Goal: Task Accomplishment & Management: Use online tool/utility

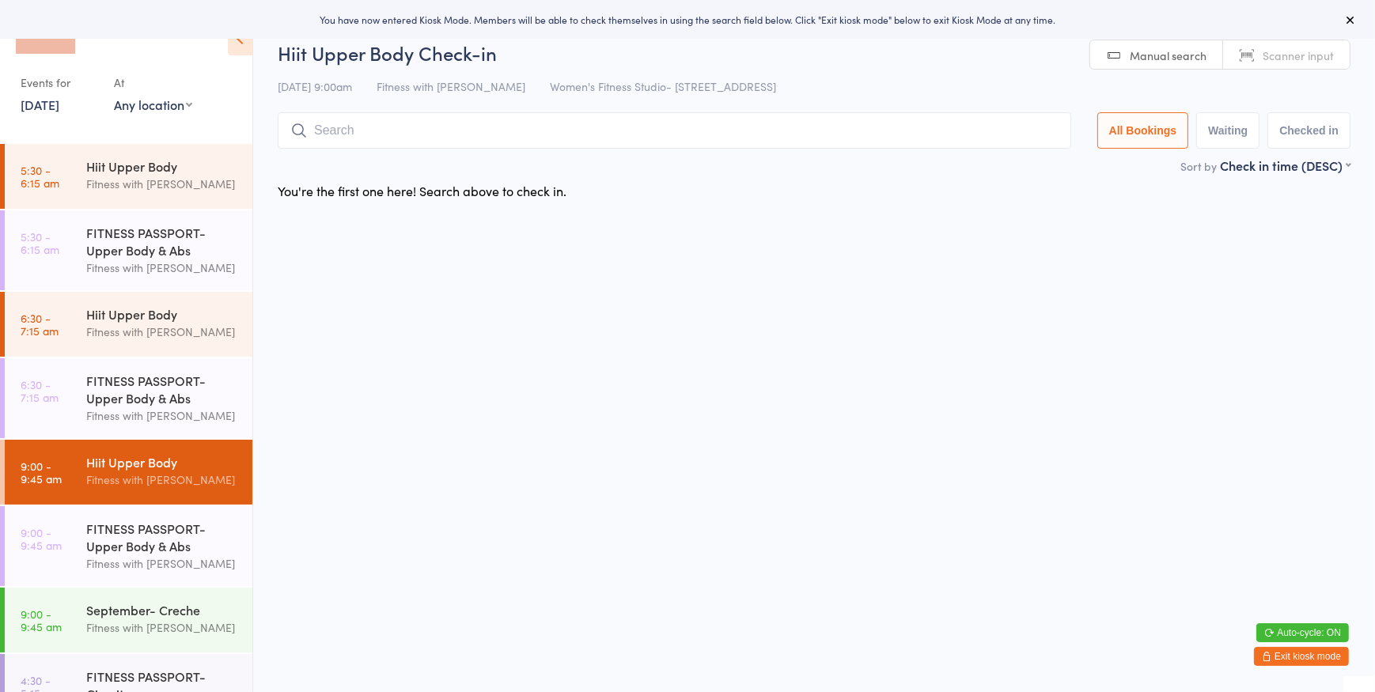
click at [176, 102] on select "Any location Women's Fitness Studio- [STREET_ADDRESS], [GEOGRAPHIC_DATA] Fitnes…" at bounding box center [153, 104] width 78 height 17
select select "0"
click at [114, 96] on select "Any location Women's Fitness Studio- [STREET_ADDRESS], [GEOGRAPHIC_DATA] Fitnes…" at bounding box center [153, 104] width 78 height 17
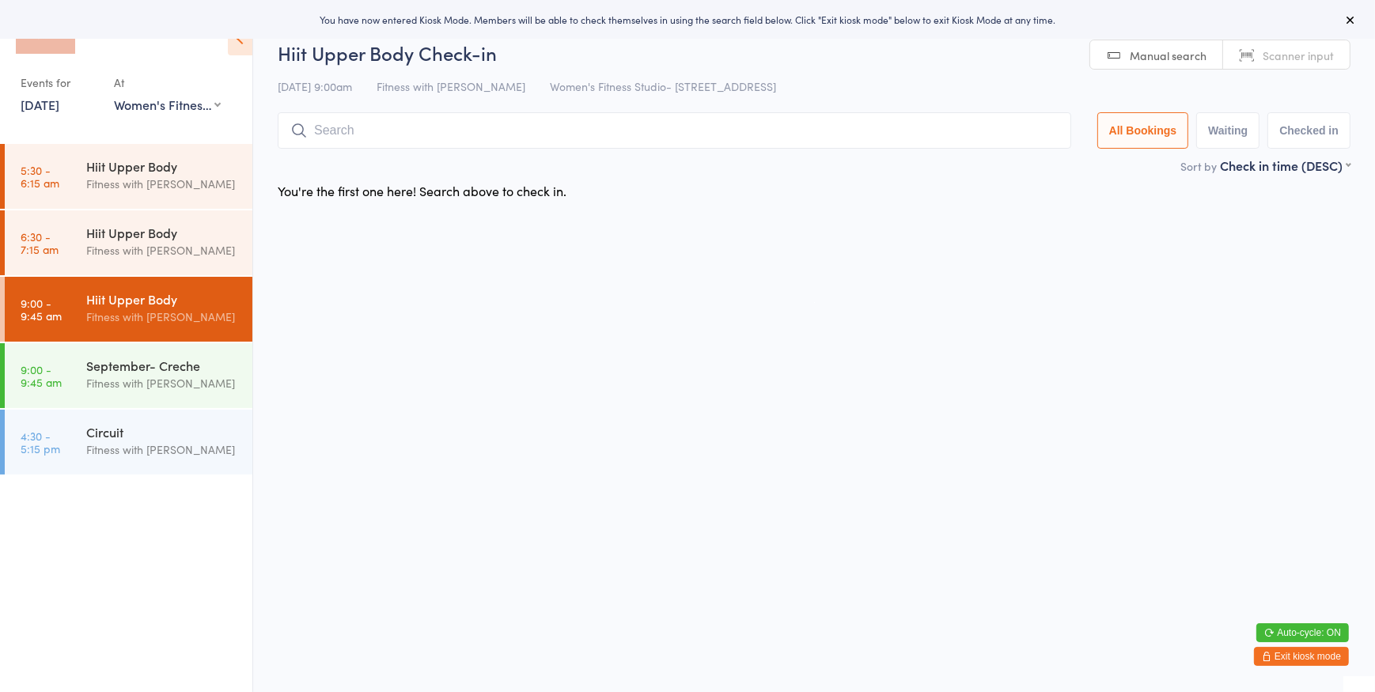
click at [1127, 59] on link "Manual search" at bounding box center [1156, 55] width 133 height 30
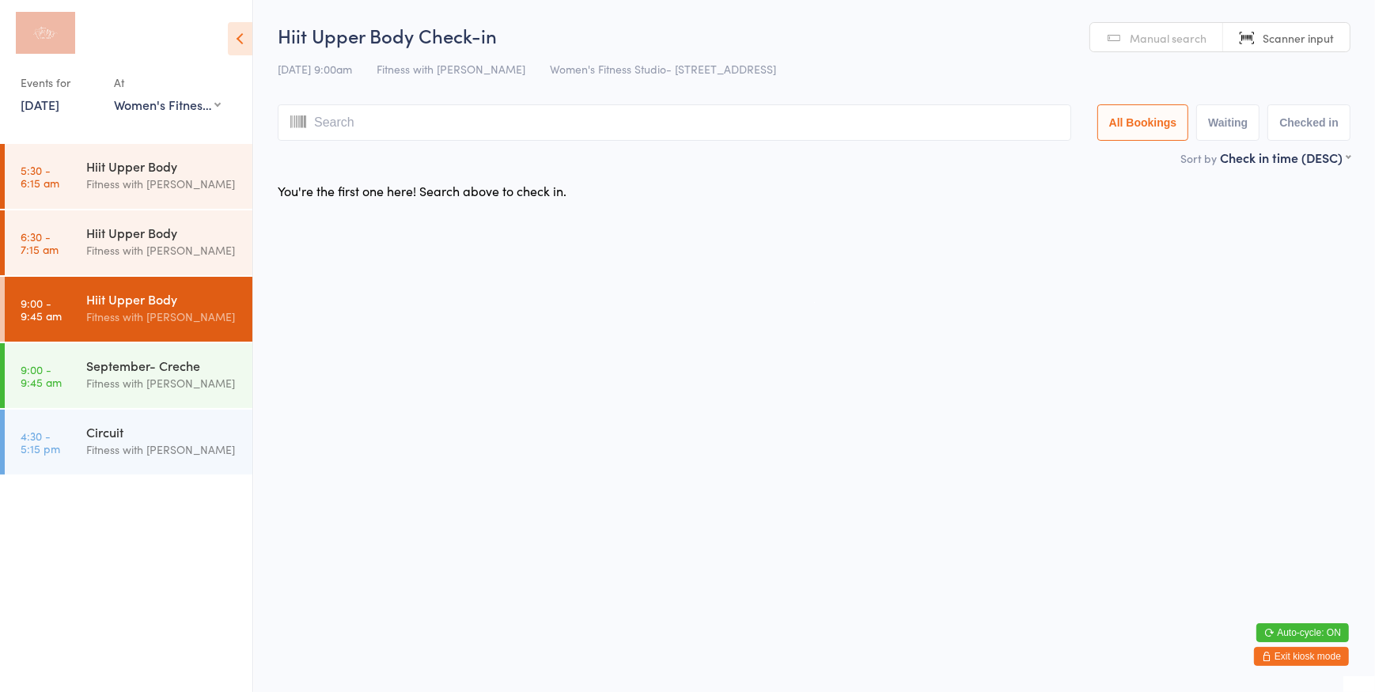
drag, startPoint x: 1274, startPoint y: 25, endPoint x: 1263, endPoint y: 16, distance: 15.2
click at [1275, 25] on link "Scanner input" at bounding box center [1286, 38] width 127 height 30
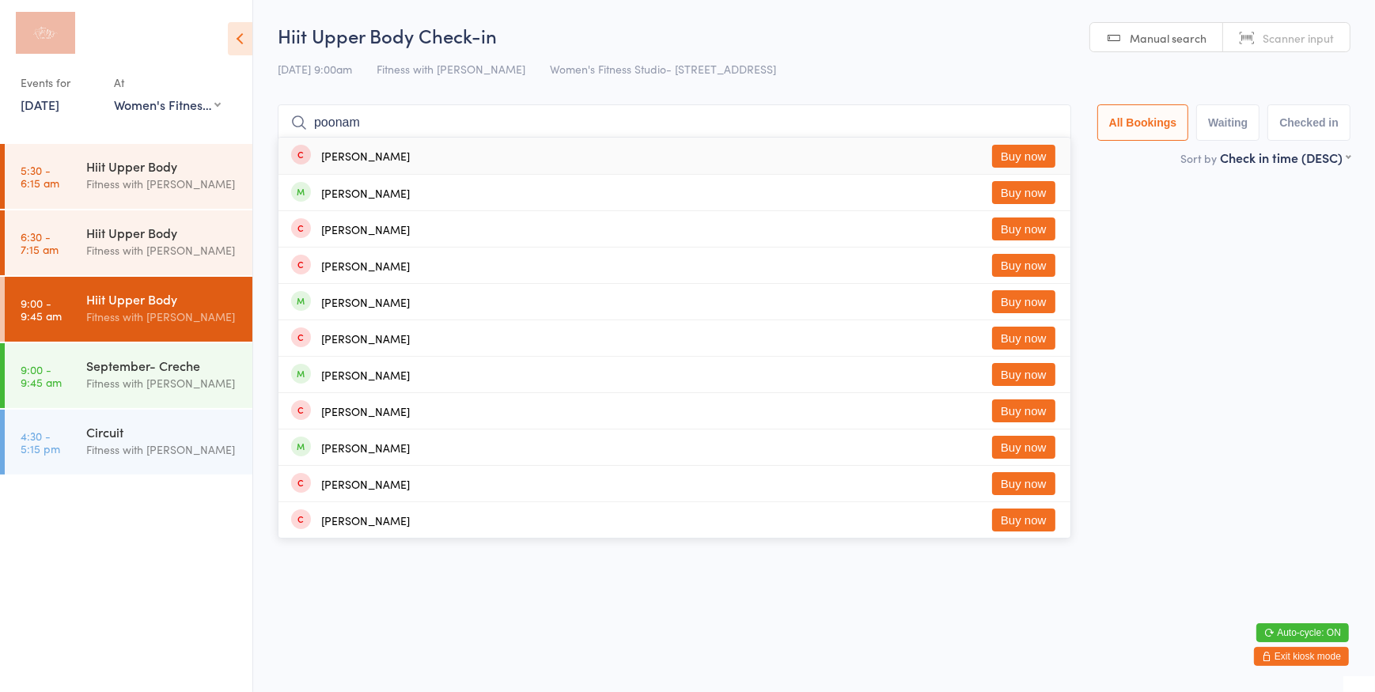
type input "poonam"
click at [1045, 153] on button "Buy now" at bounding box center [1023, 156] width 63 height 23
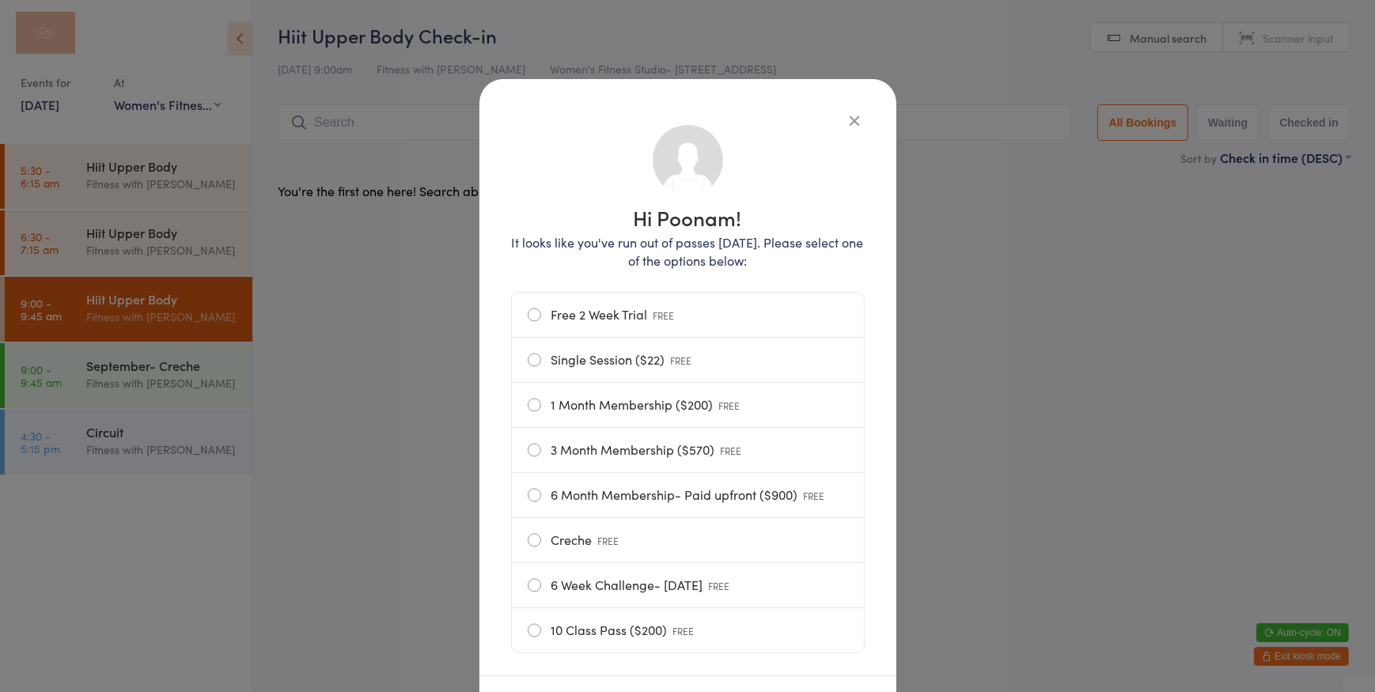
click at [608, 319] on label "Free 2 Week Trial FREE" at bounding box center [688, 315] width 320 height 44
click at [0, 0] on input "Free 2 Week Trial FREE" at bounding box center [0, 0] width 0 height 0
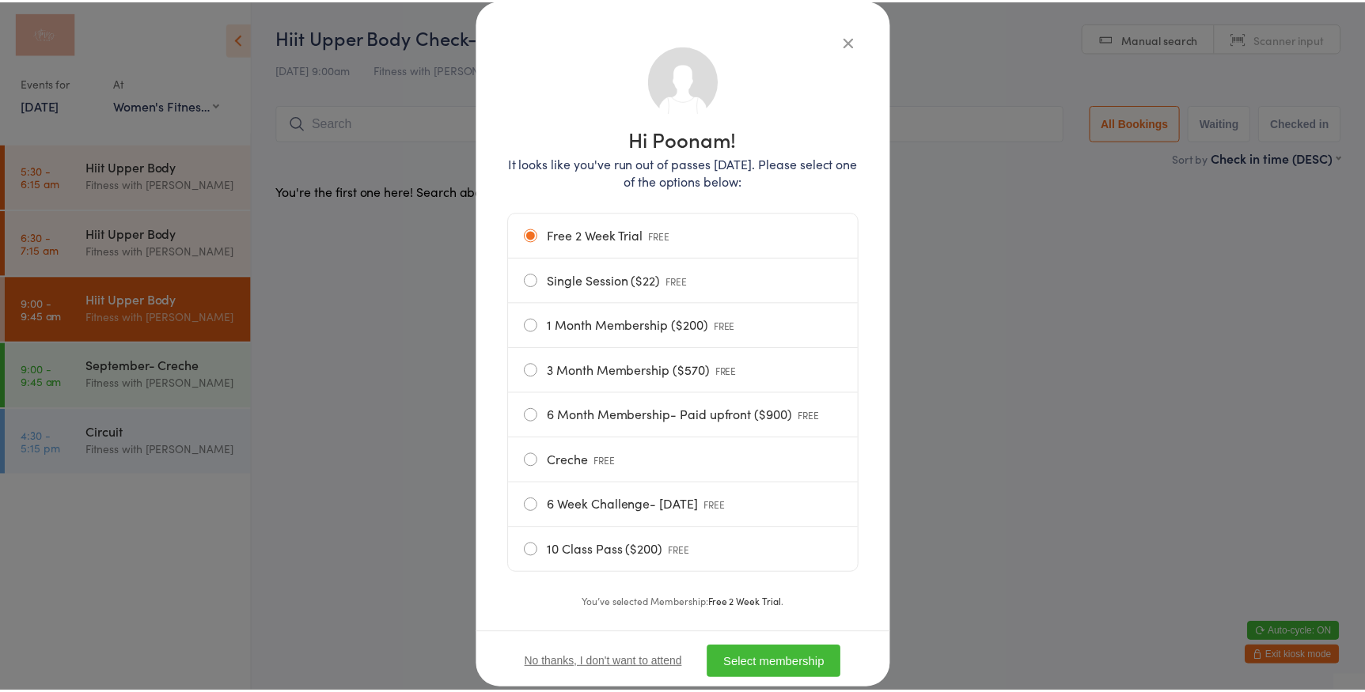
scroll to position [121, 0]
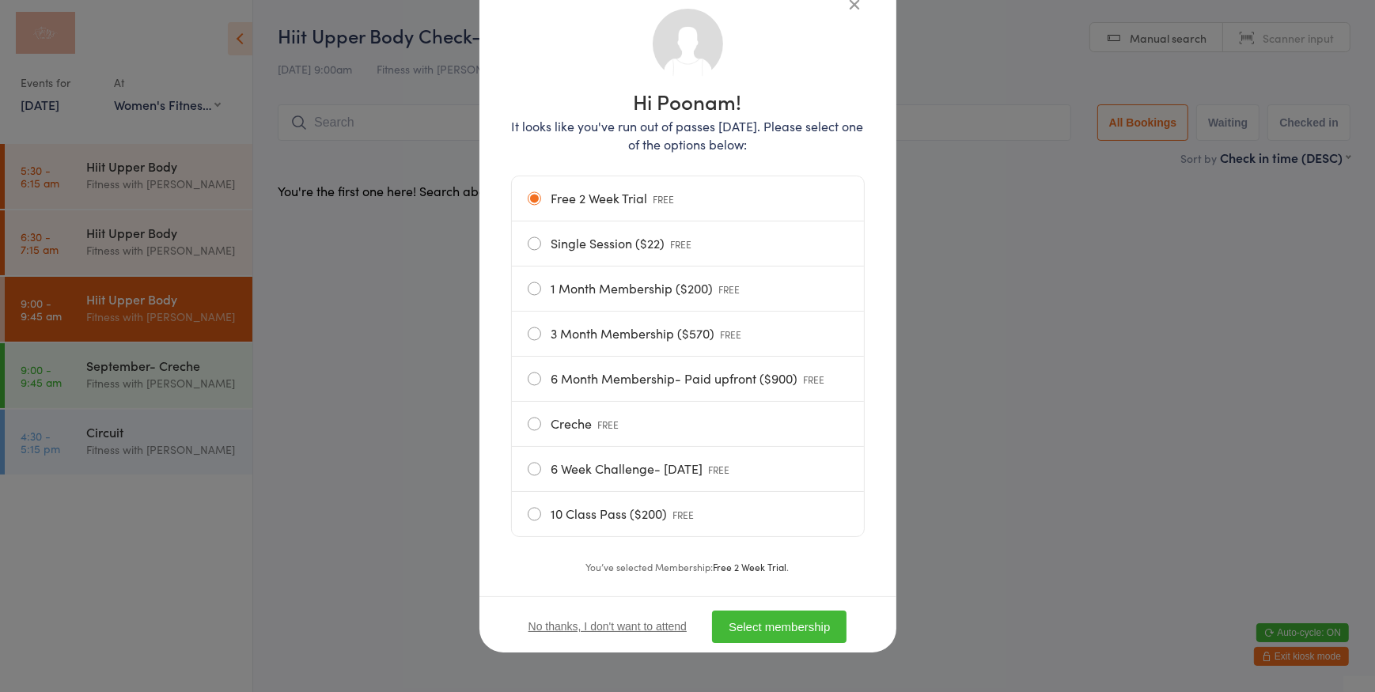
click at [781, 627] on button "Select membership" at bounding box center [779, 627] width 134 height 32
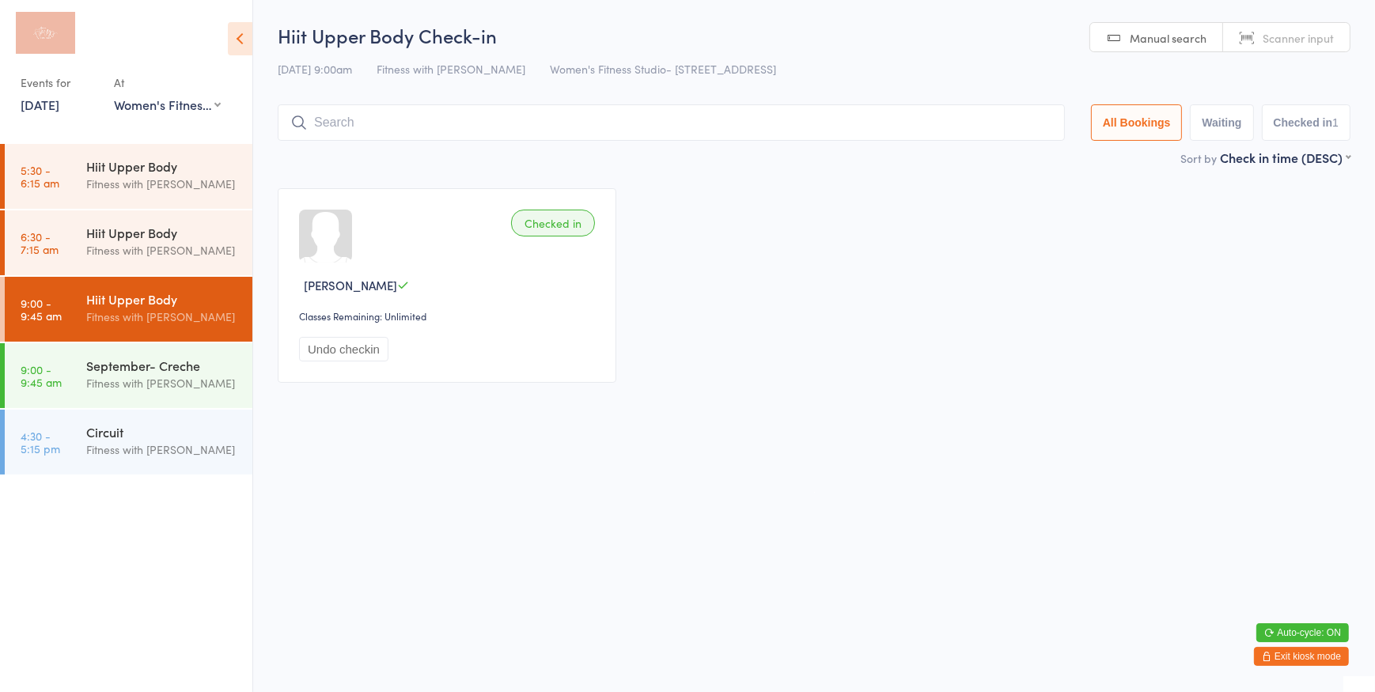
click at [1322, 44] on span "Scanner input" at bounding box center [1298, 38] width 71 height 16
click at [1161, 44] on span "Manual search" at bounding box center [1168, 38] width 77 height 16
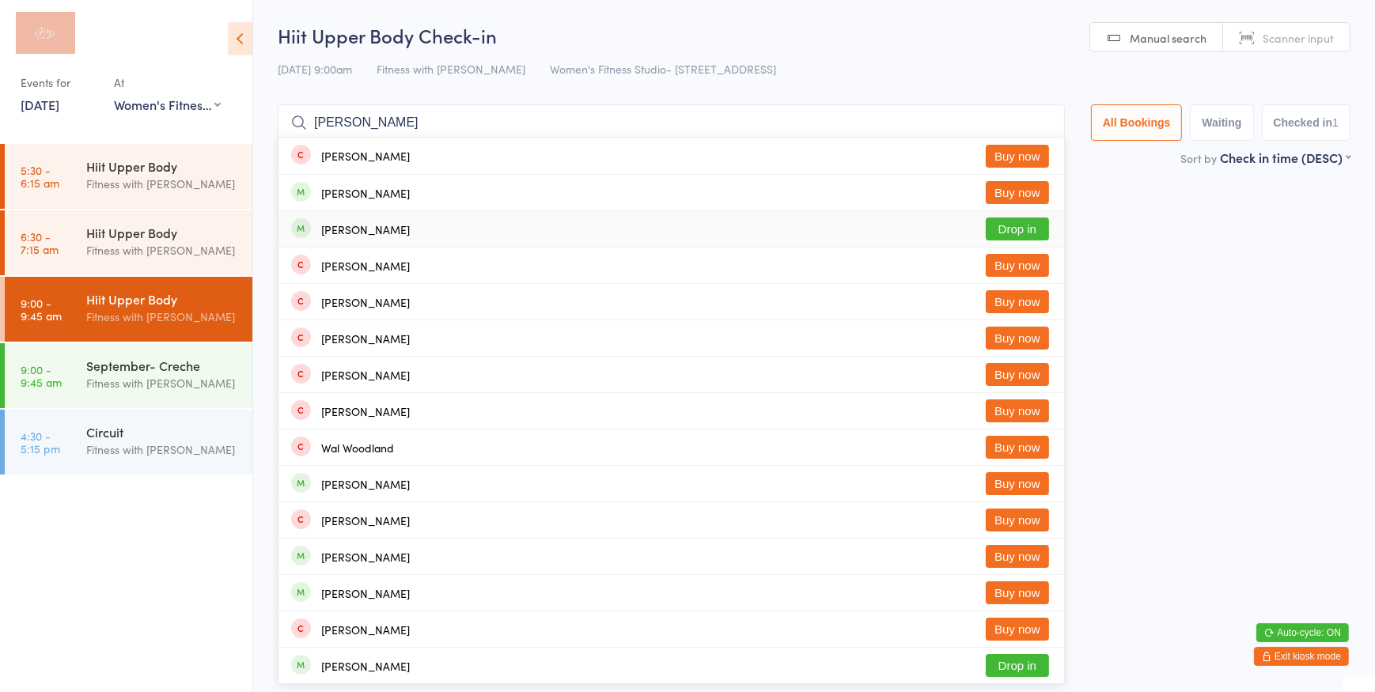
type input "[PERSON_NAME]"
click at [1000, 223] on button "Drop in" at bounding box center [1017, 229] width 63 height 23
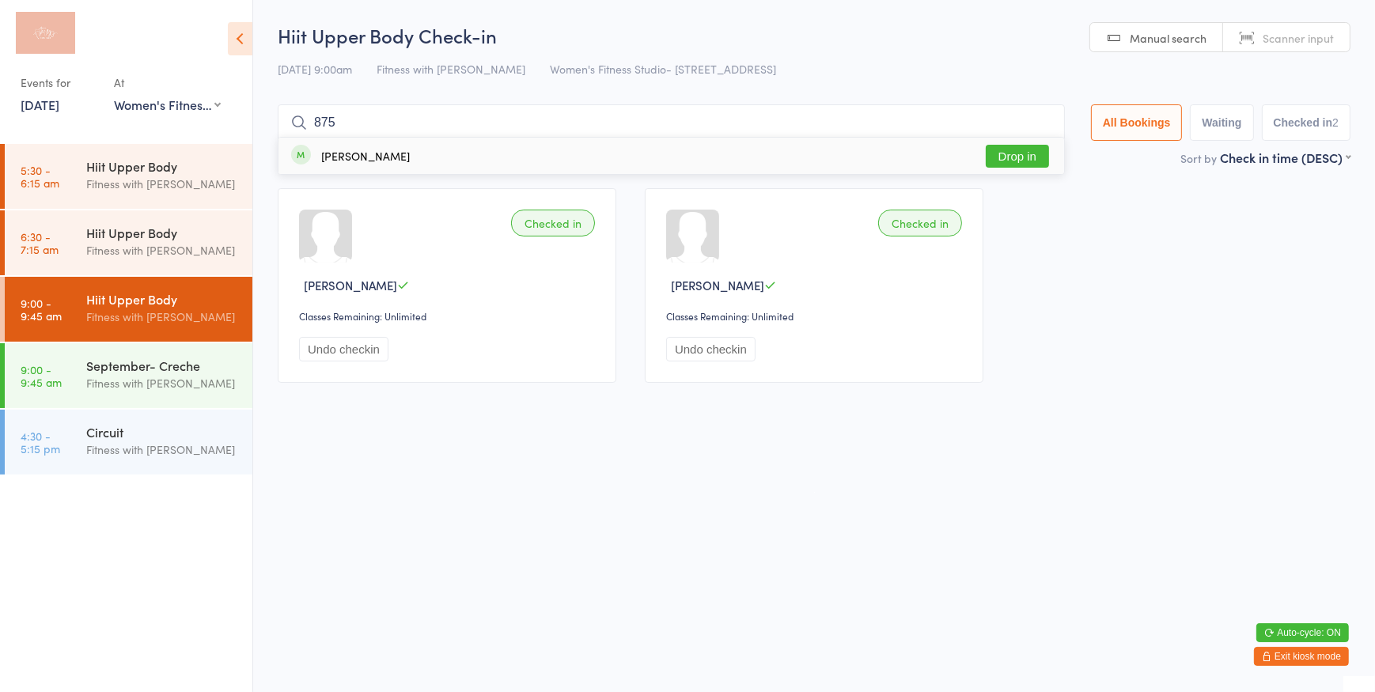
type input "875"
click at [1013, 153] on button "Drop in" at bounding box center [1017, 156] width 63 height 23
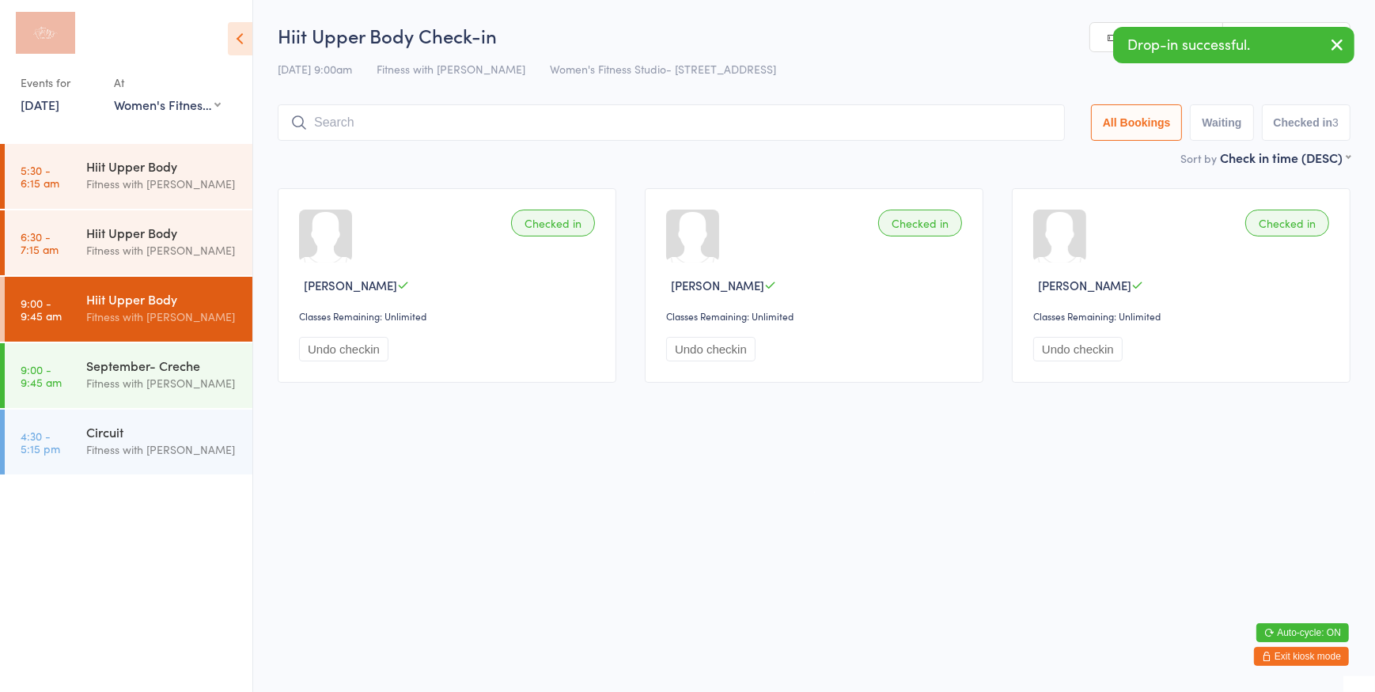
click at [1268, 25] on link "Scanner input" at bounding box center [1286, 38] width 127 height 30
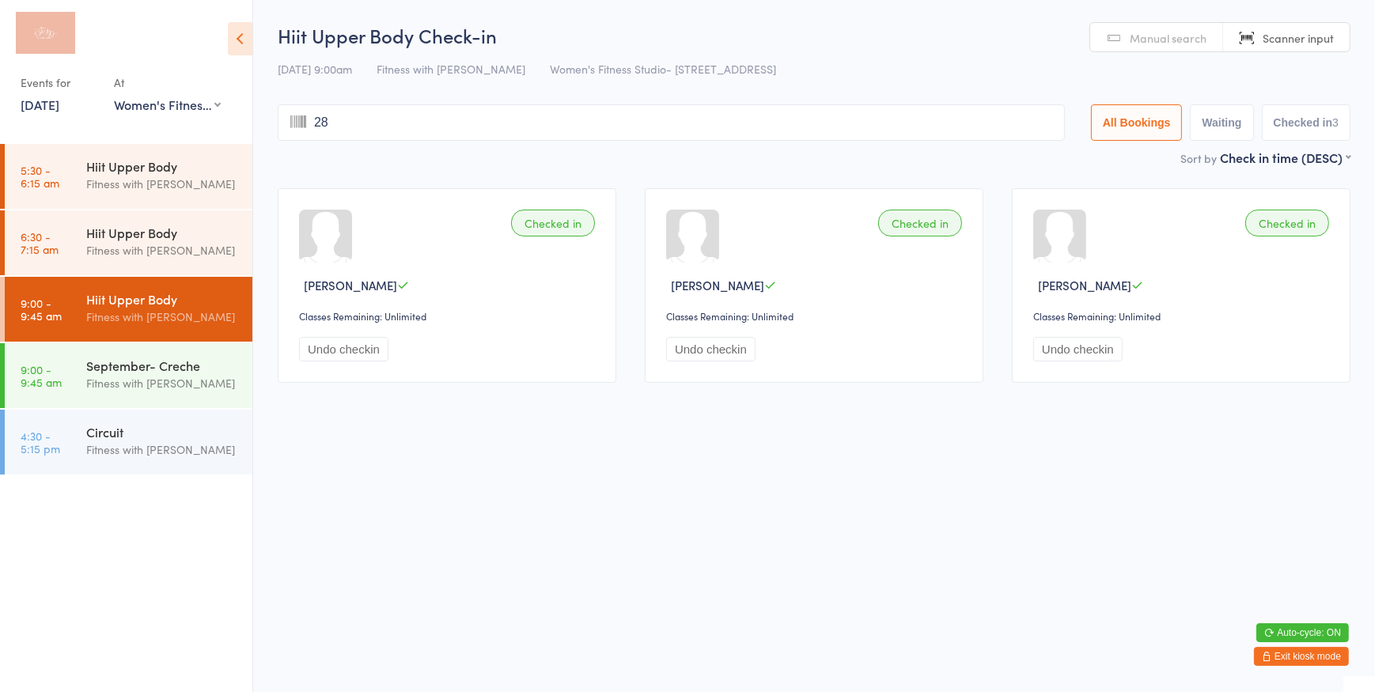
type input "283"
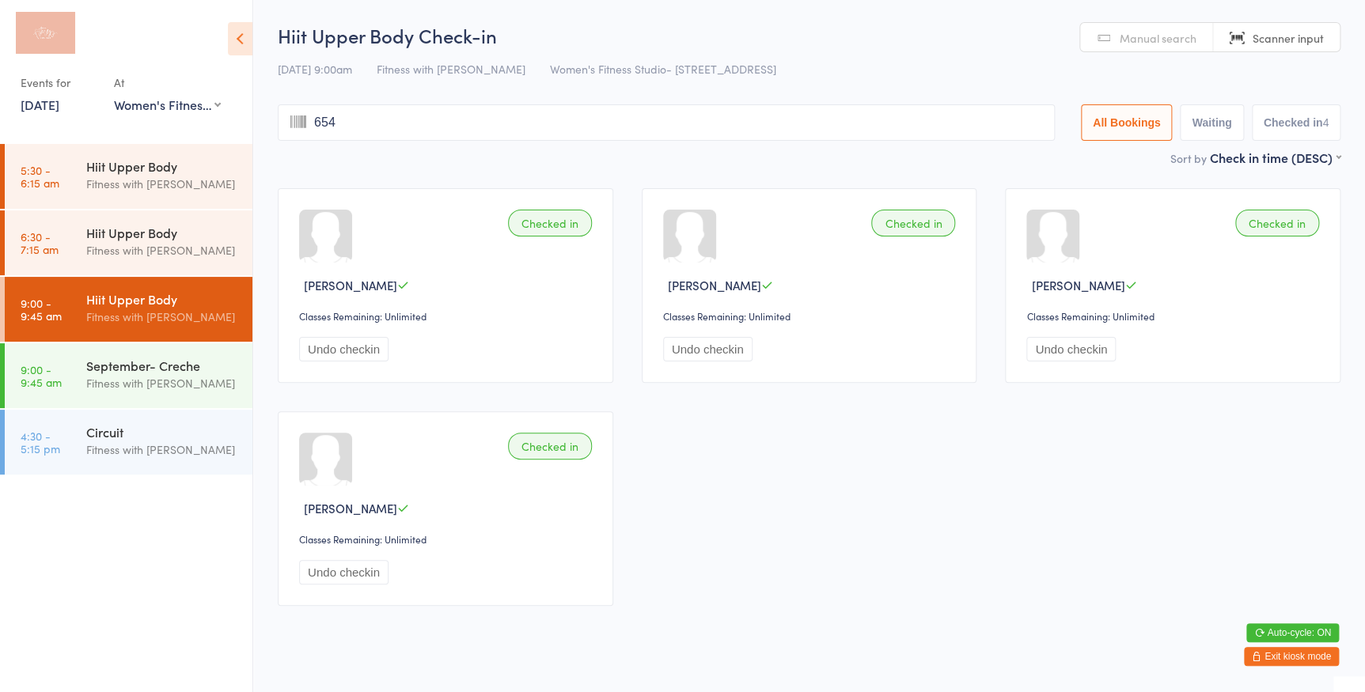
type input "6547"
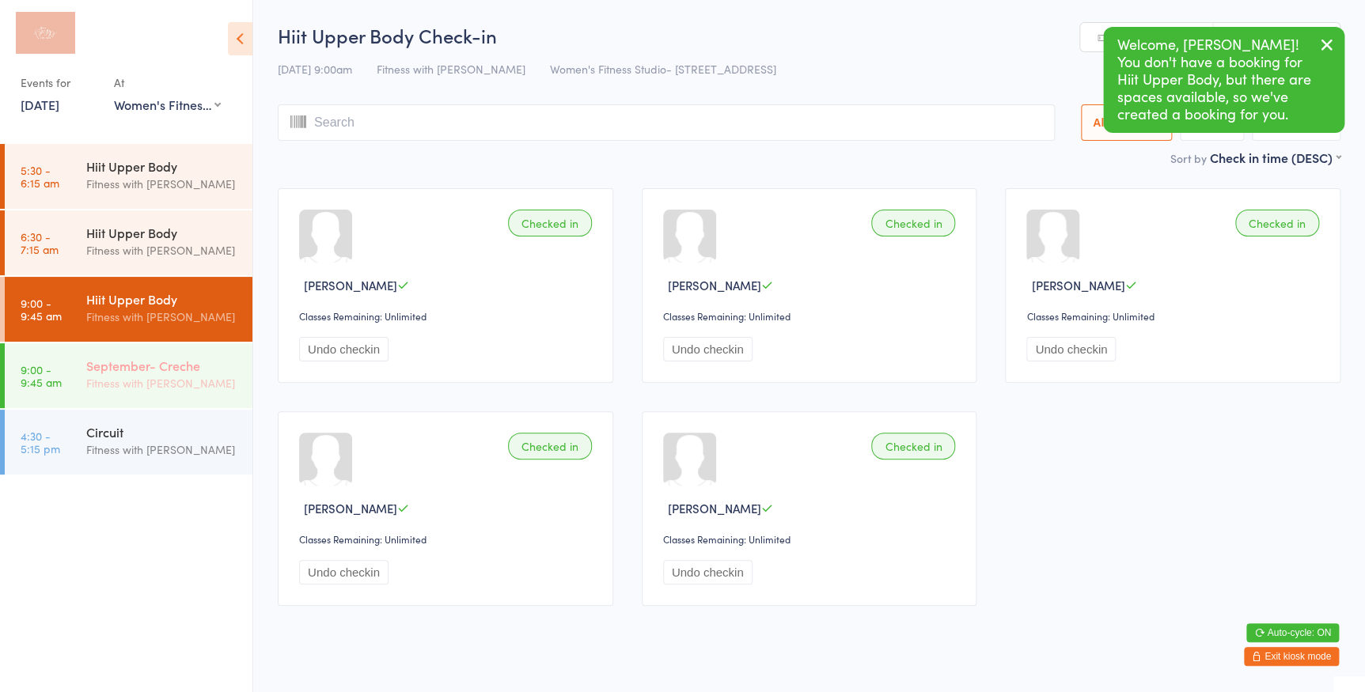
click at [89, 381] on div "Fitness with [PERSON_NAME]" at bounding box center [162, 383] width 153 height 18
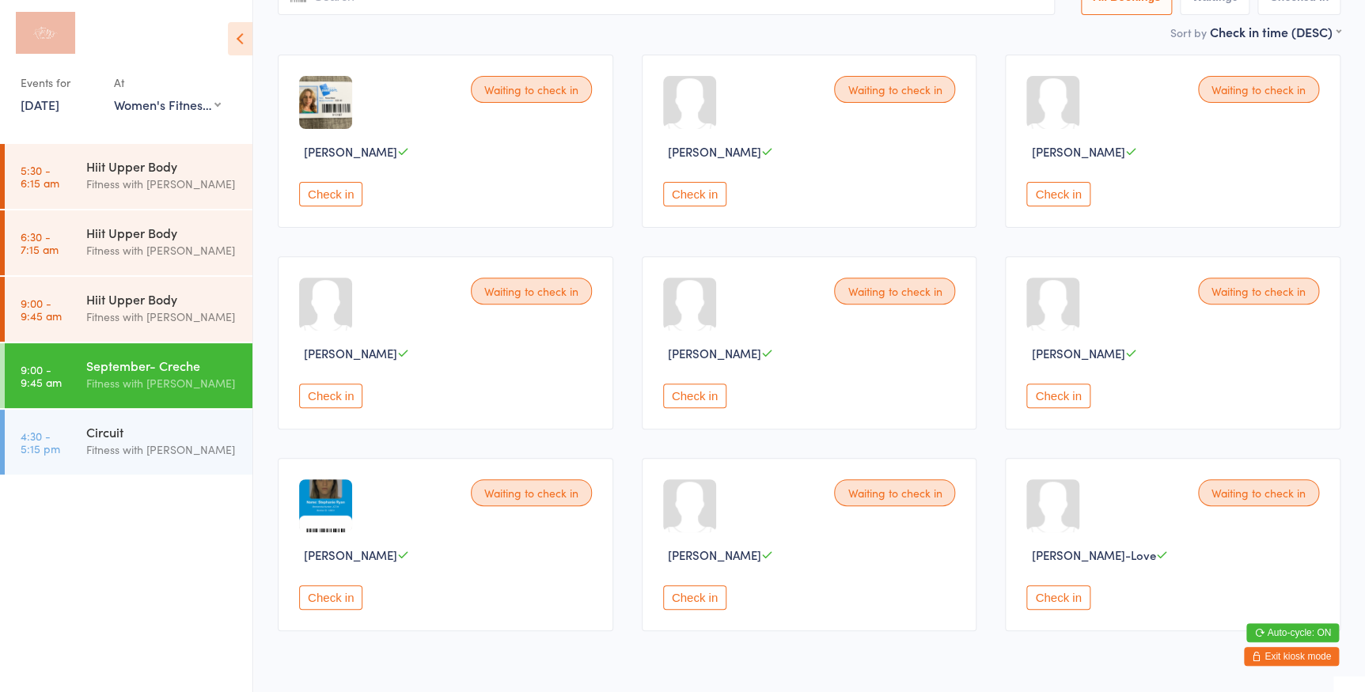
scroll to position [184, 0]
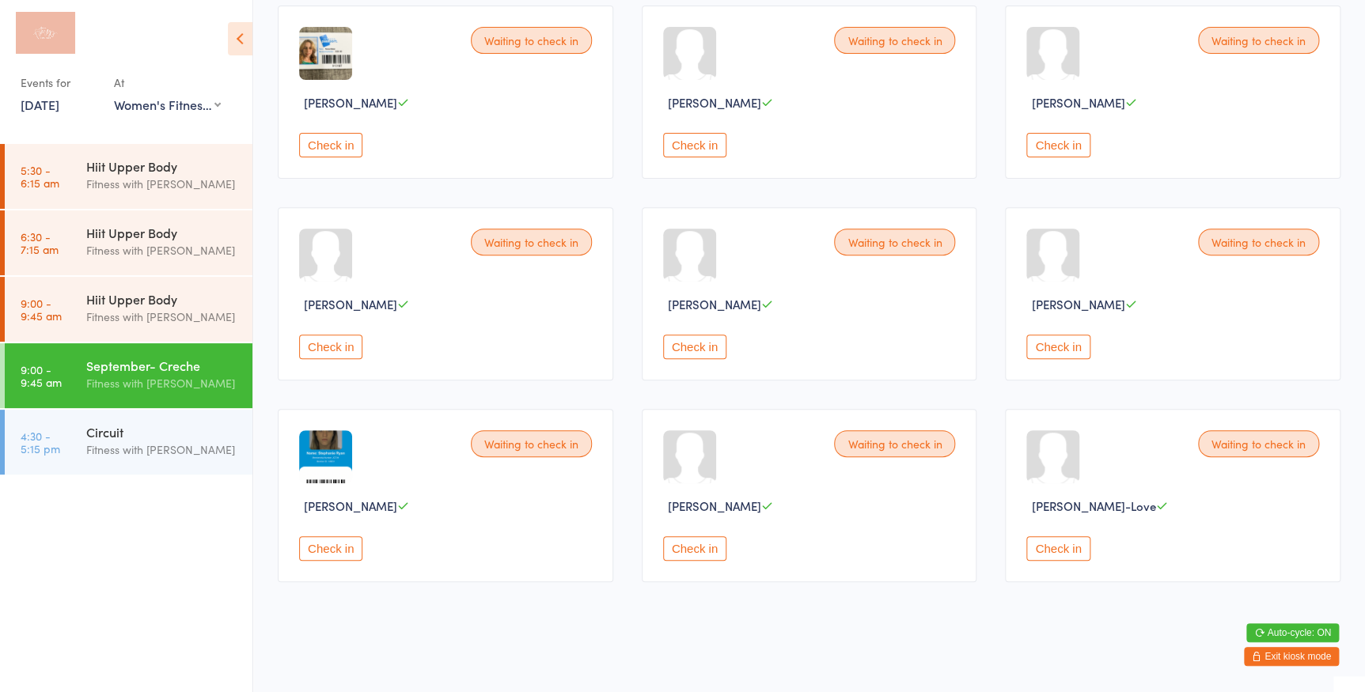
click at [1071, 346] on button "Check in" at bounding box center [1057, 347] width 63 height 25
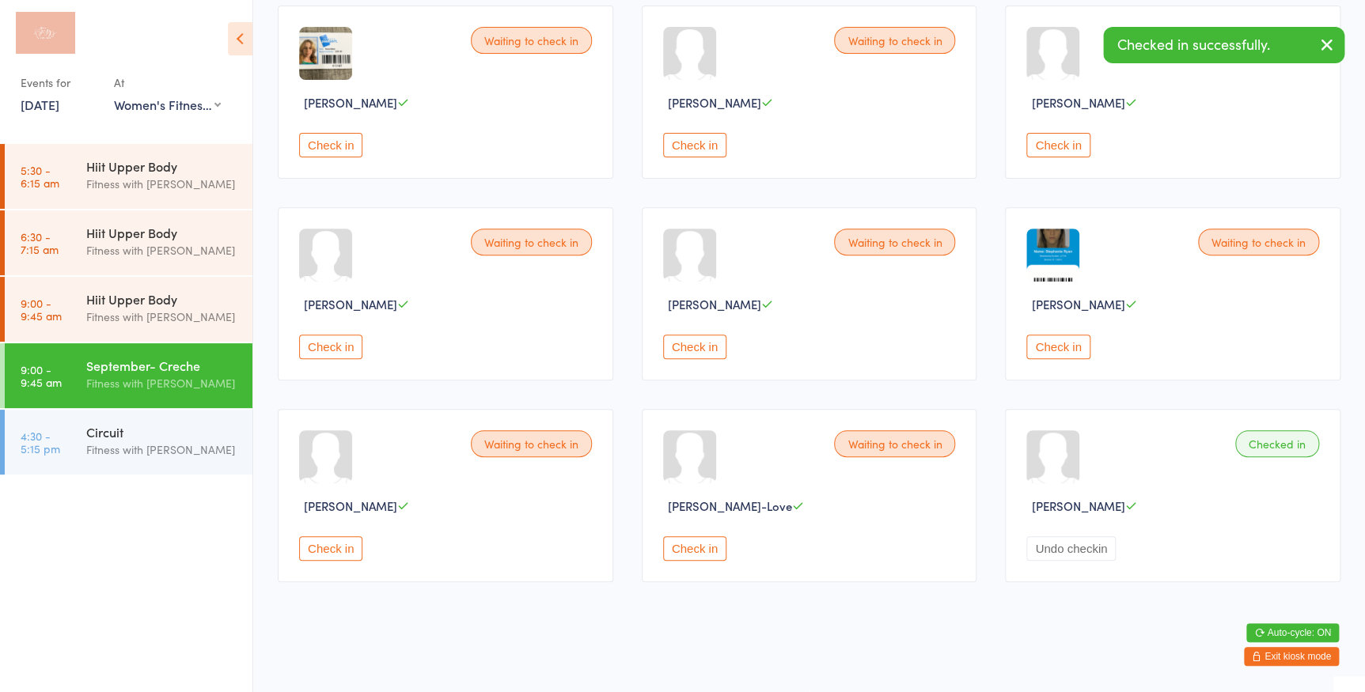
click at [337, 341] on button "Check in" at bounding box center [330, 347] width 63 height 25
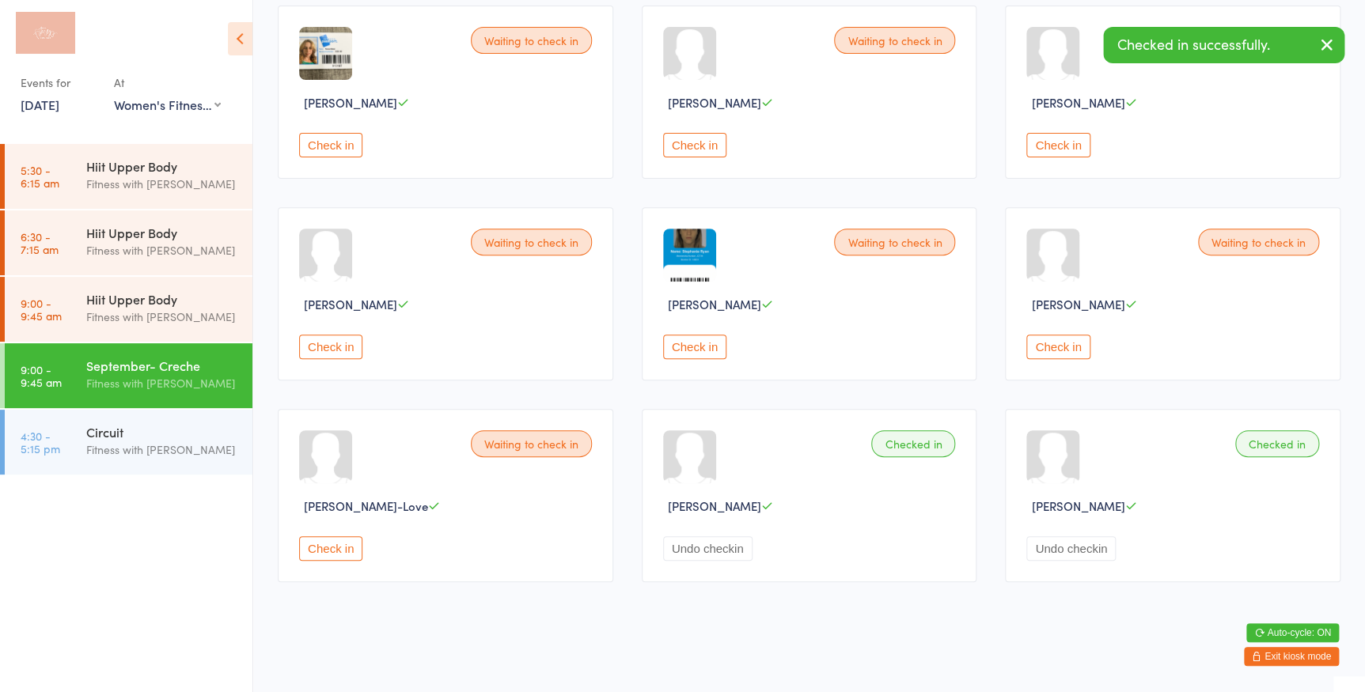
click at [1068, 148] on button "Check in" at bounding box center [1057, 145] width 63 height 25
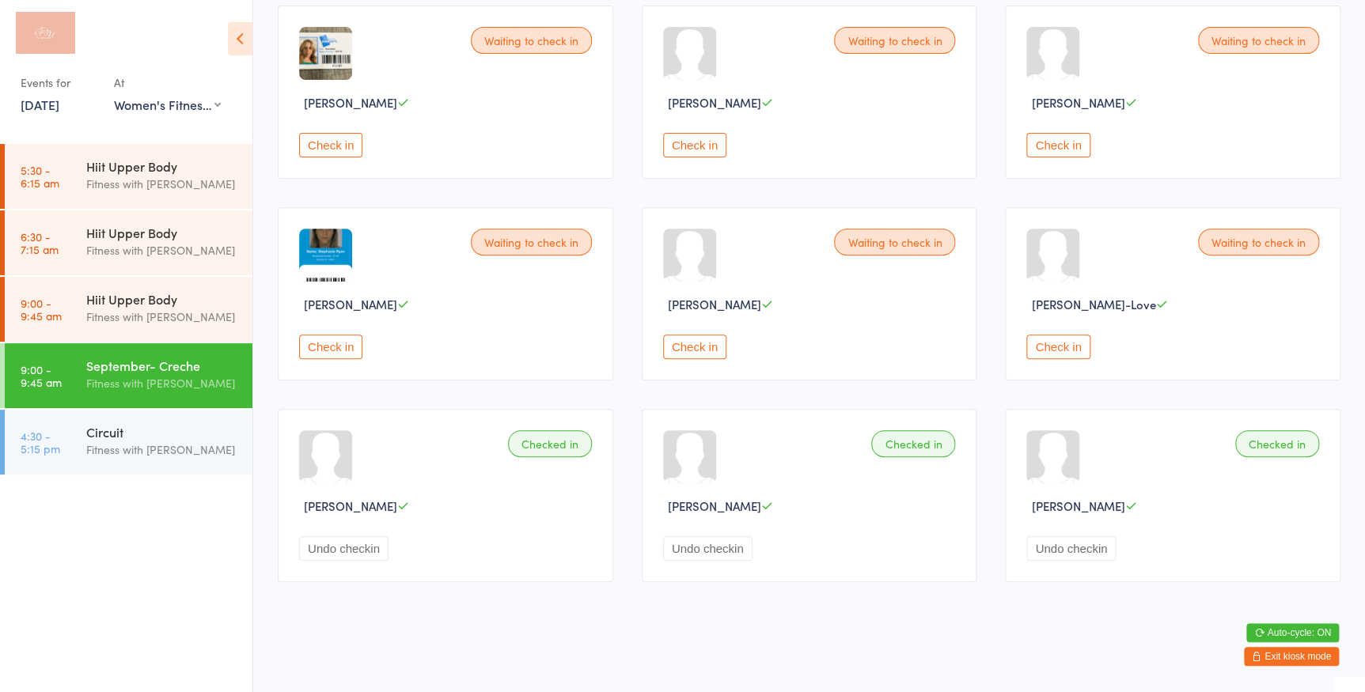
click at [1062, 347] on button "Check in" at bounding box center [1057, 347] width 63 height 25
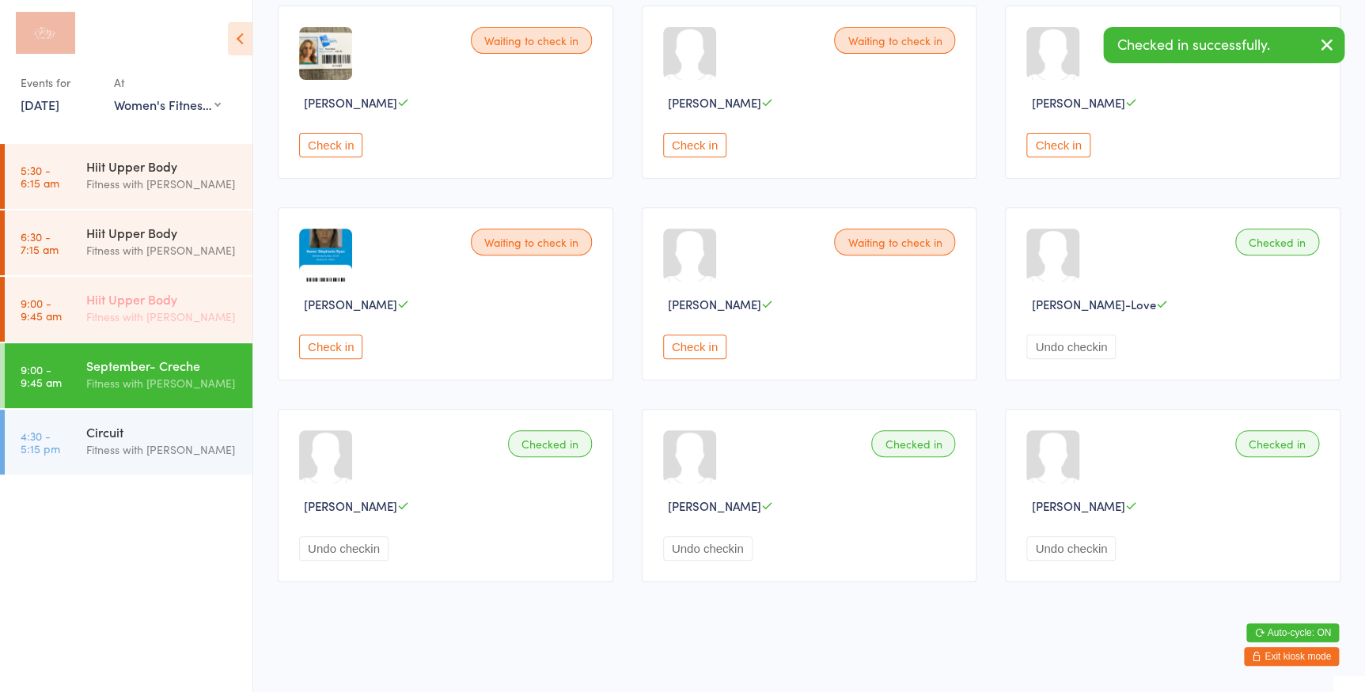
click at [205, 311] on div "Fitness with [PERSON_NAME]" at bounding box center [162, 317] width 153 height 18
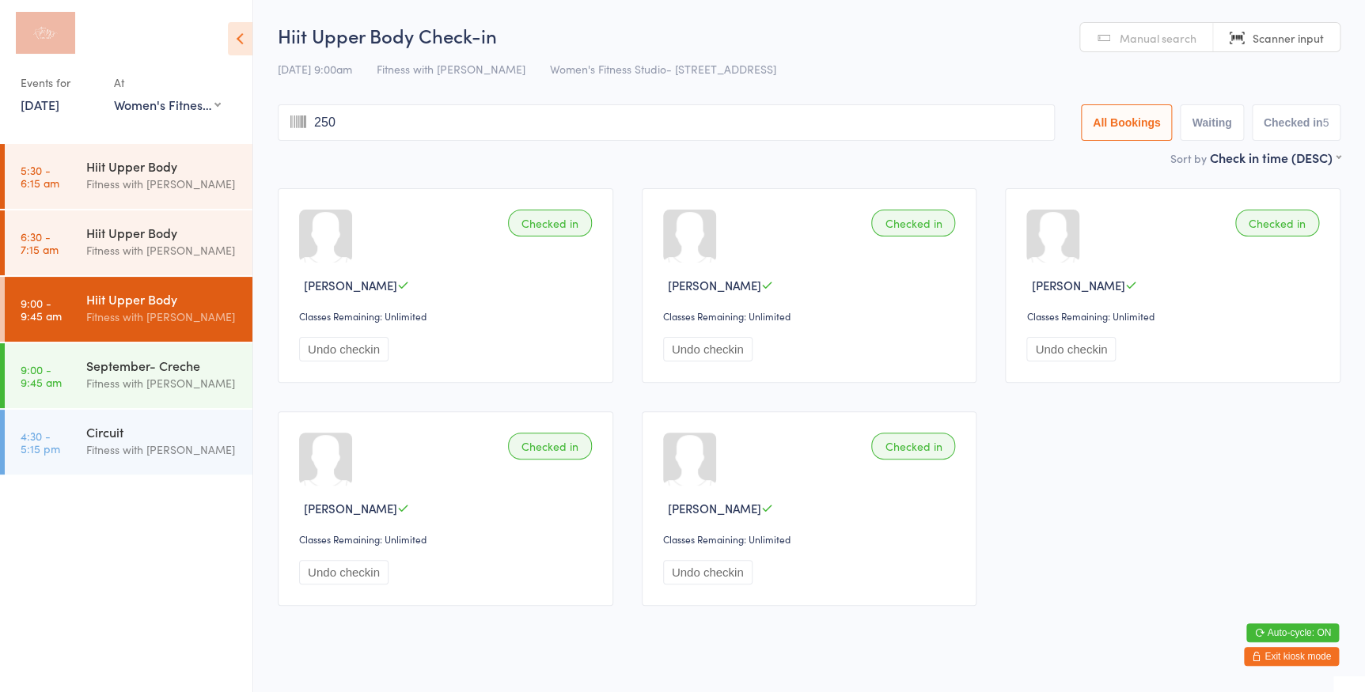
type input "2509"
click at [1264, 41] on span "Scanner input" at bounding box center [1287, 38] width 71 height 16
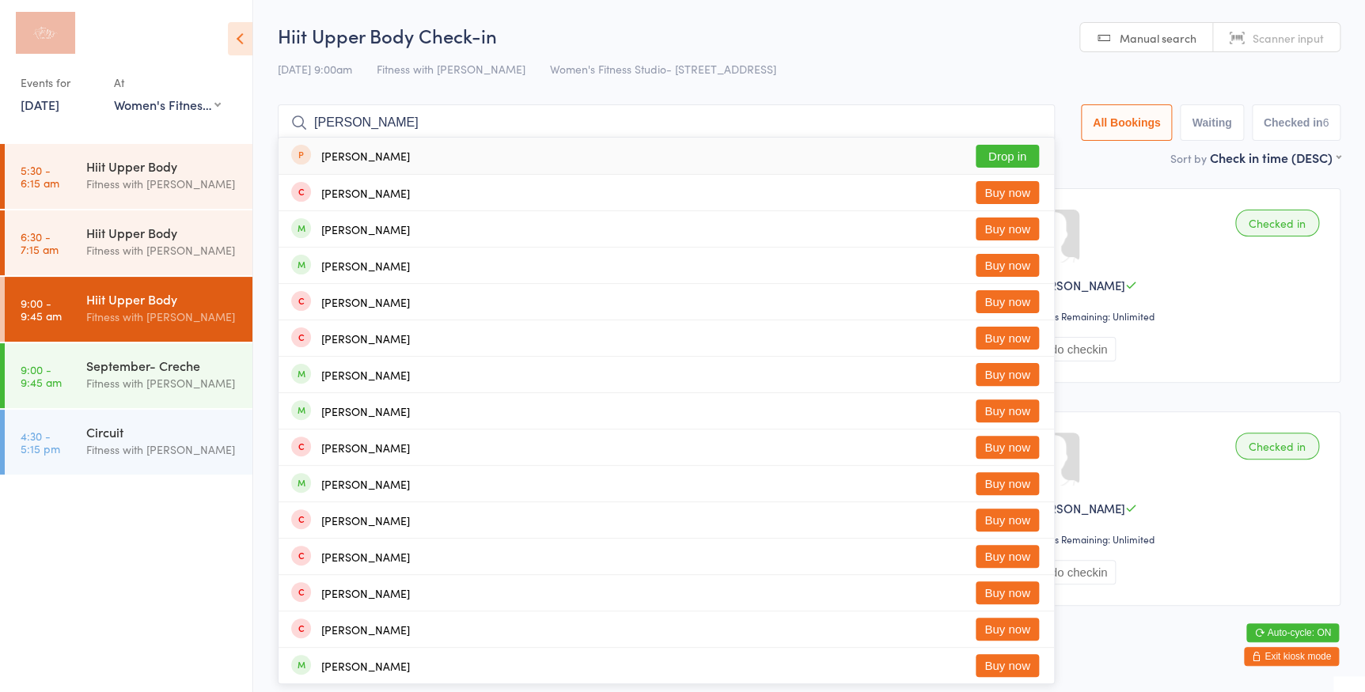
type input "[PERSON_NAME]"
click at [992, 158] on button "Drop in" at bounding box center [1006, 156] width 63 height 23
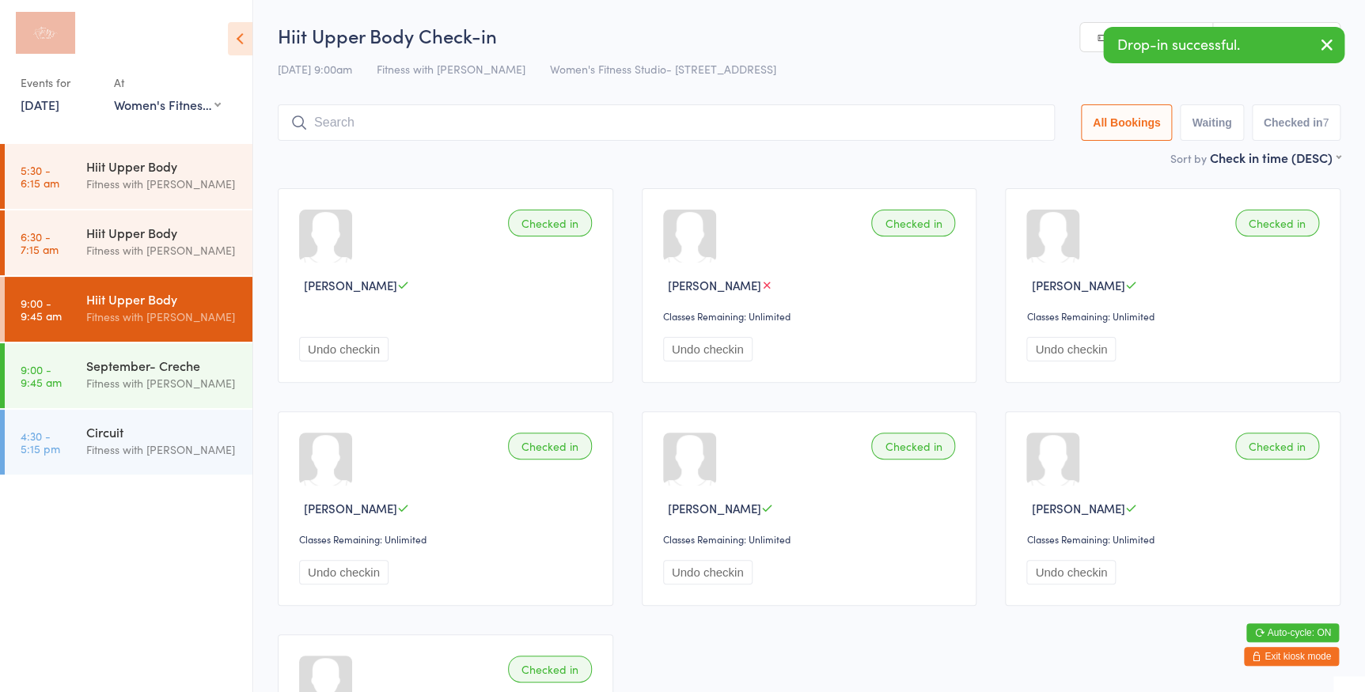
click at [1265, 24] on link "Scanner input" at bounding box center [1276, 38] width 127 height 30
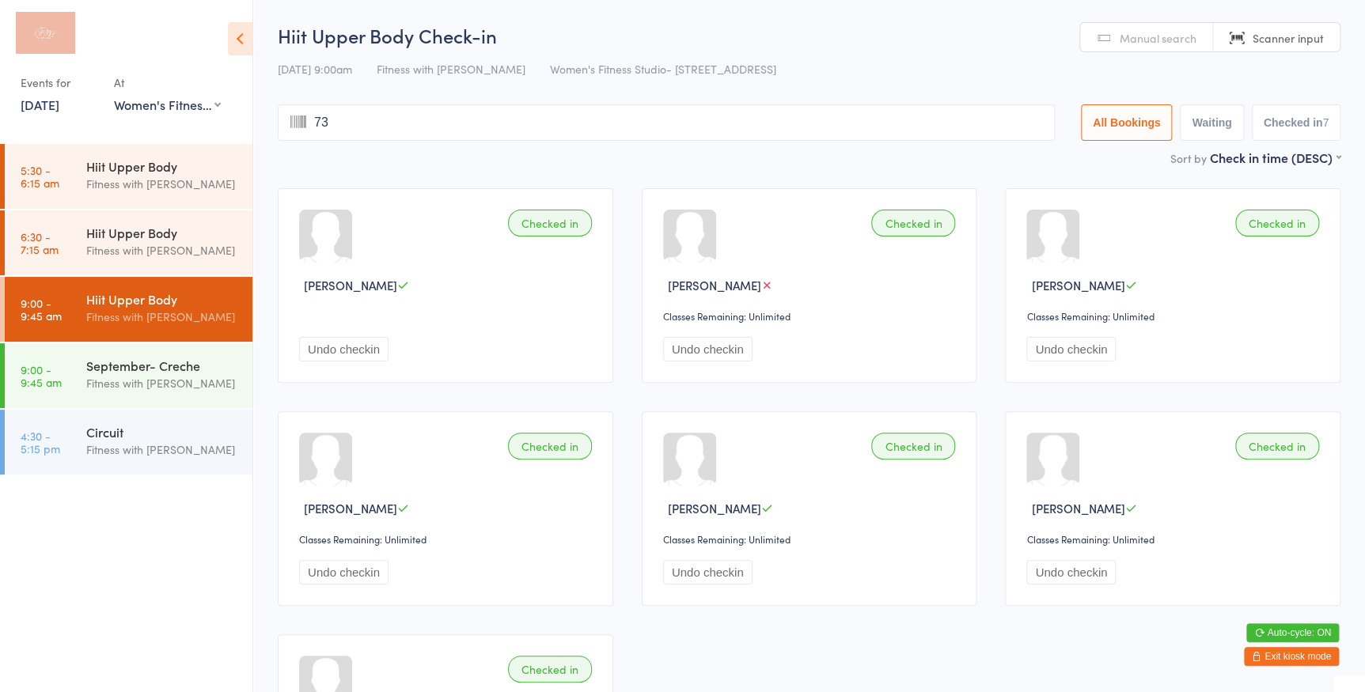
type input "731"
type input "34"
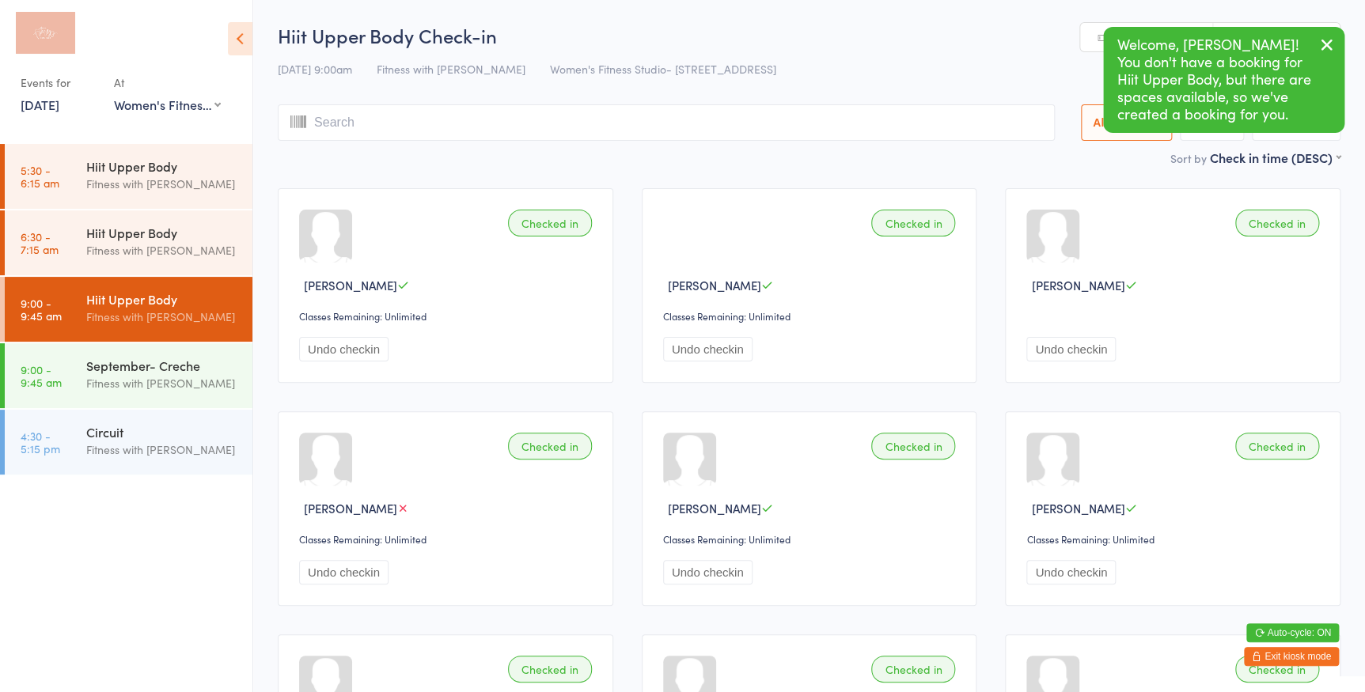
click at [1324, 39] on icon "button" at bounding box center [1326, 45] width 19 height 20
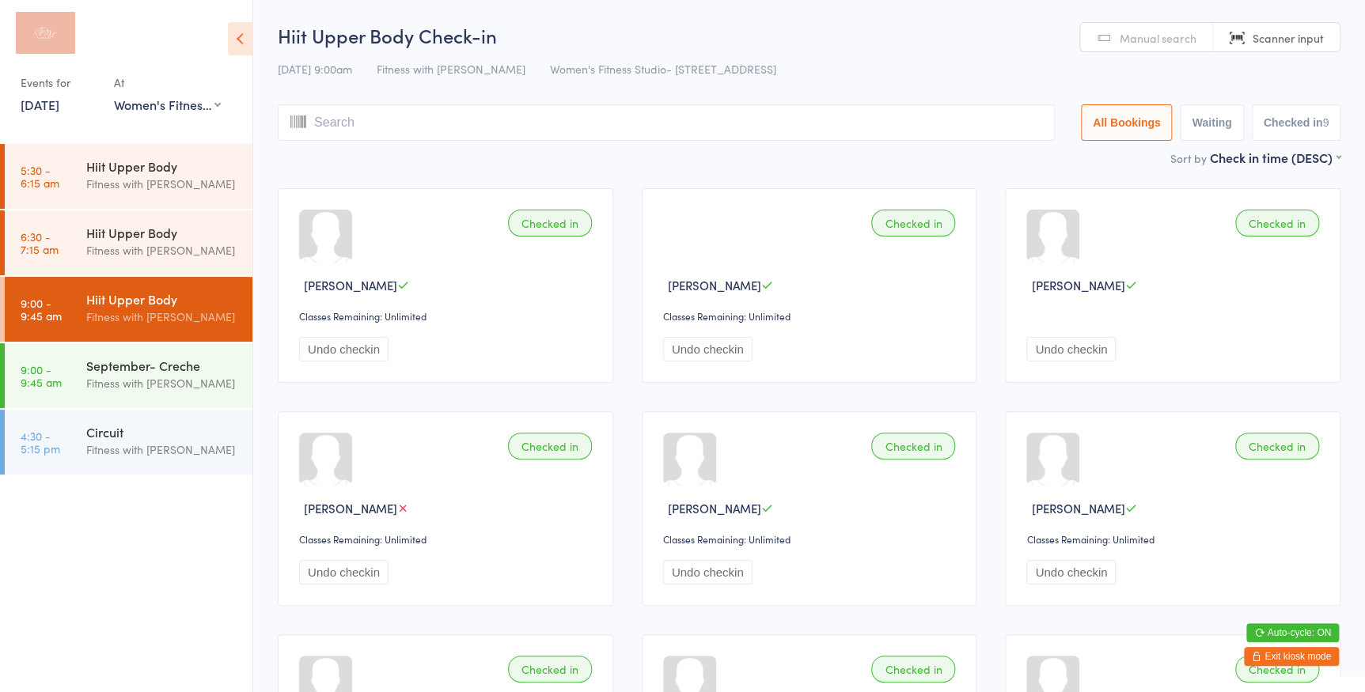
click at [1274, 32] on span "Scanner input" at bounding box center [1287, 38] width 71 height 16
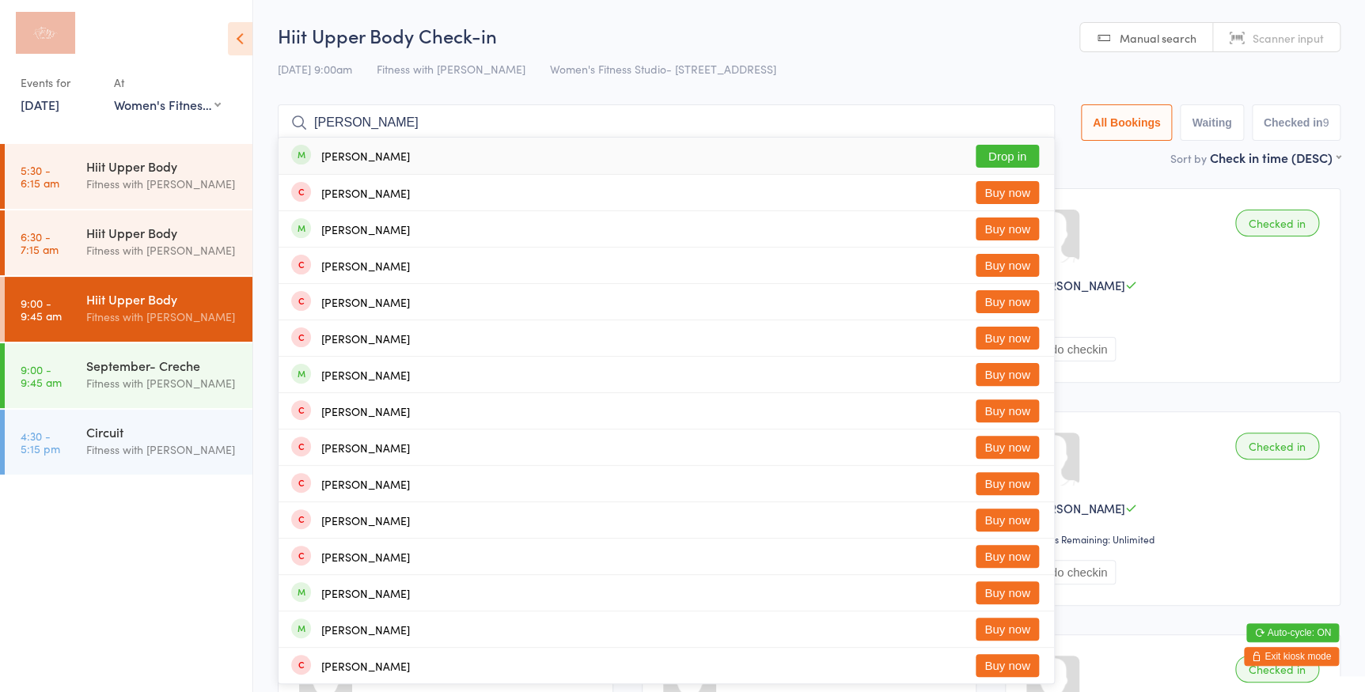
type input "[PERSON_NAME]"
click at [1001, 151] on button "Drop in" at bounding box center [1006, 156] width 63 height 23
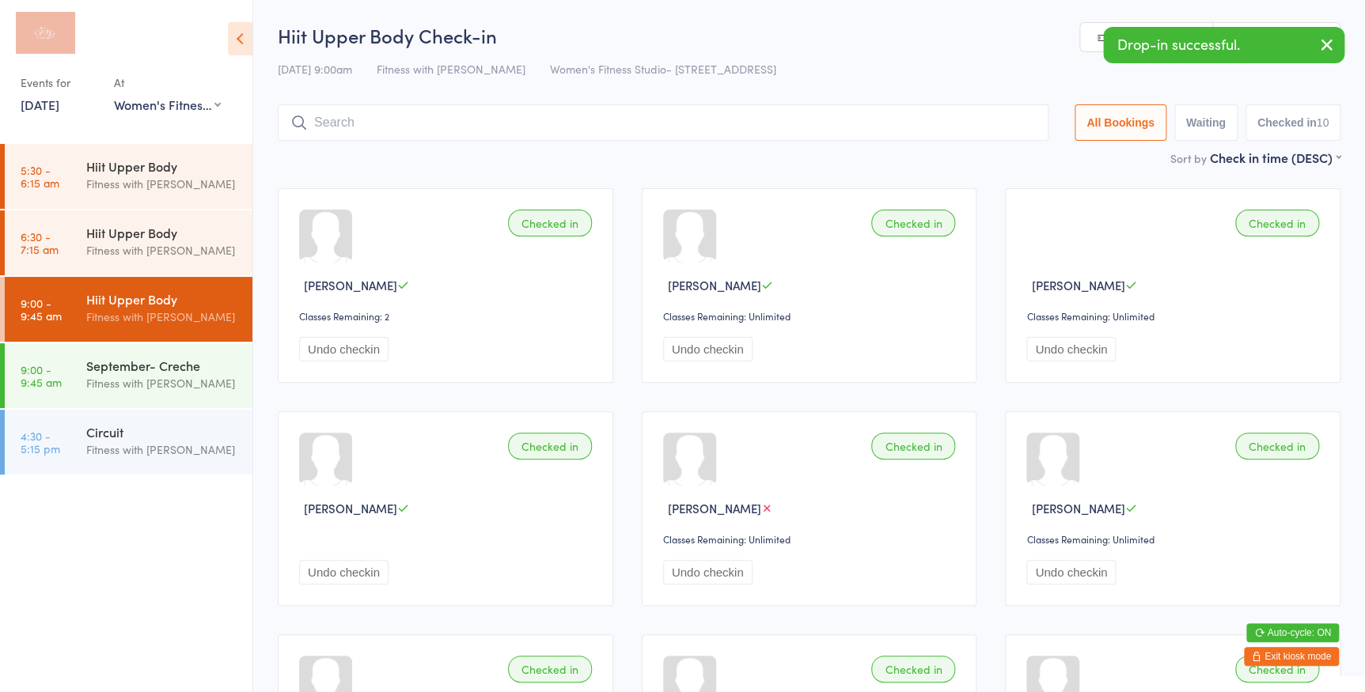
click at [1229, 27] on div "Drop-in successful." at bounding box center [1223, 45] width 241 height 36
click at [1230, 25] on link "Scanner input" at bounding box center [1276, 38] width 127 height 30
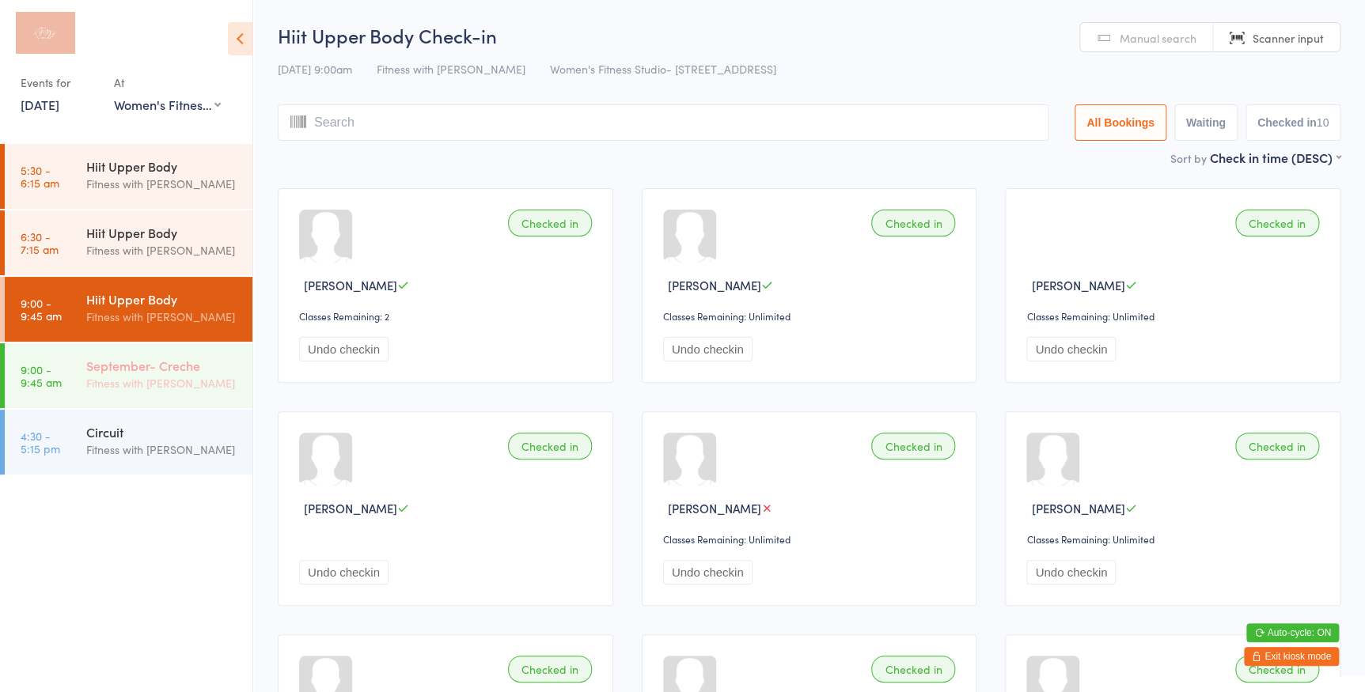
click at [153, 386] on div "Fitness with [PERSON_NAME]" at bounding box center [162, 383] width 153 height 18
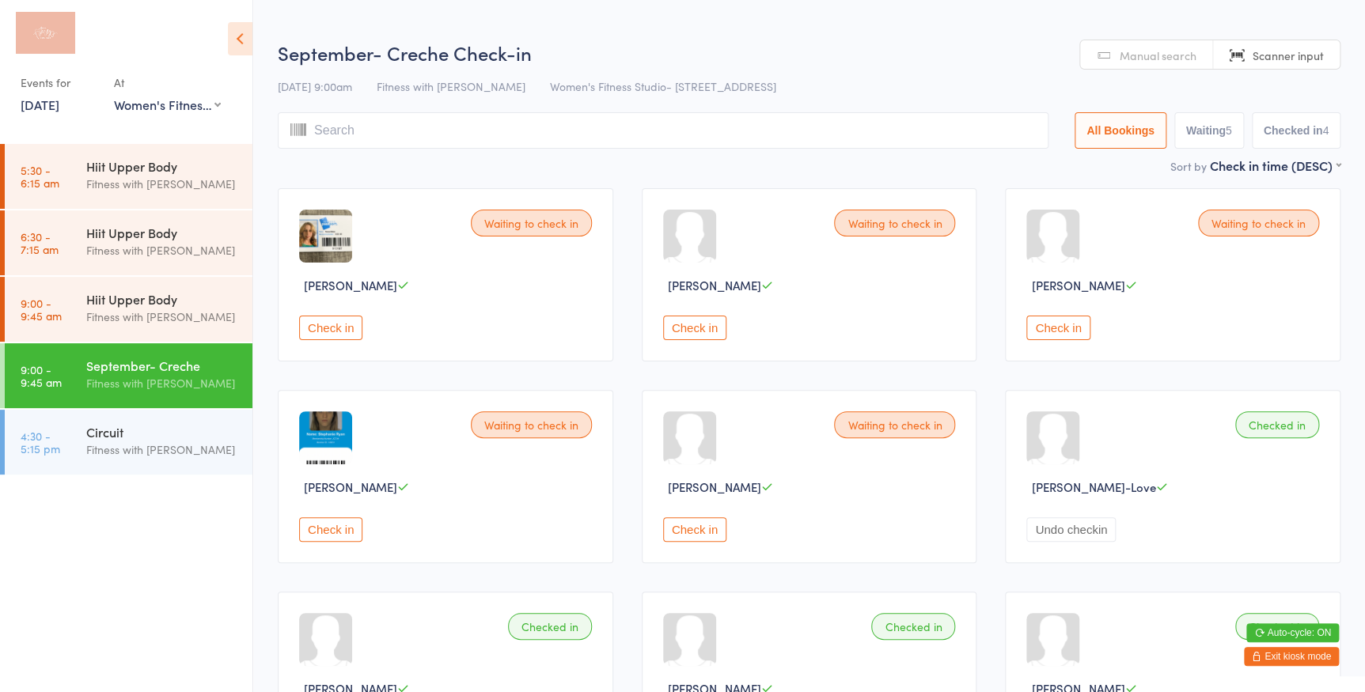
scroll to position [184, 0]
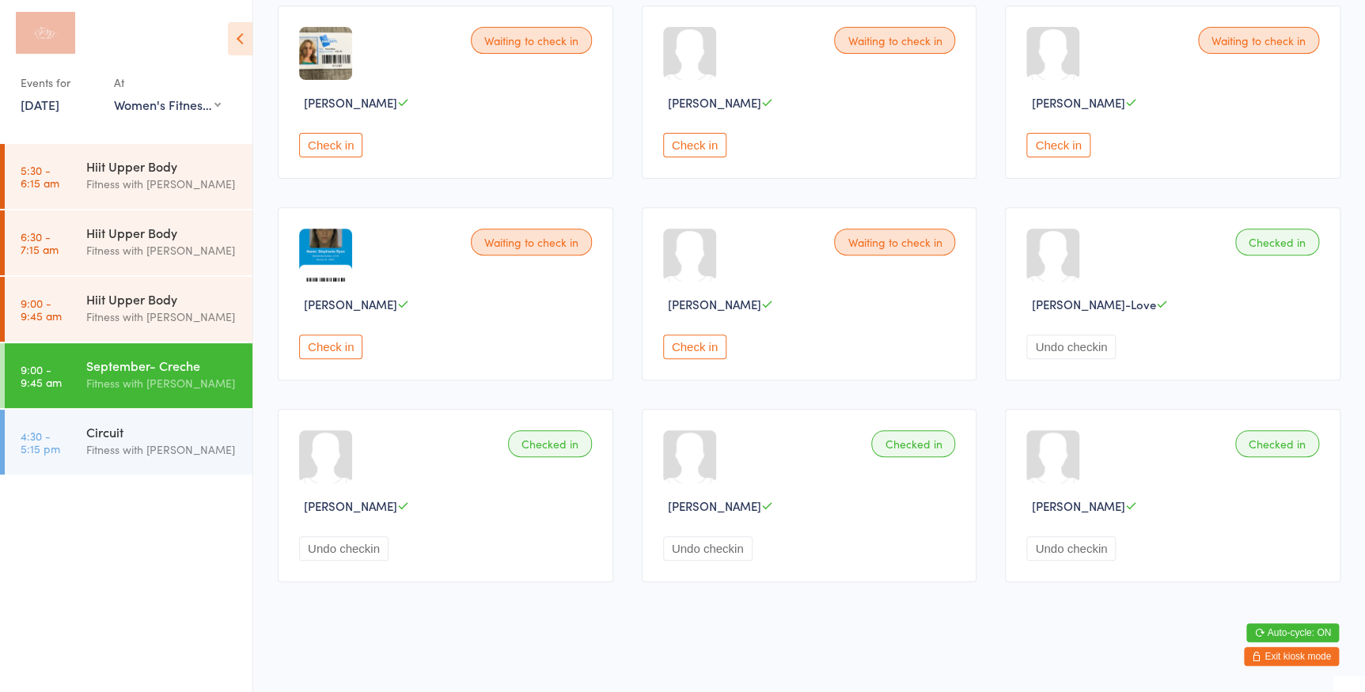
click at [1058, 142] on button "Check in" at bounding box center [1057, 145] width 63 height 25
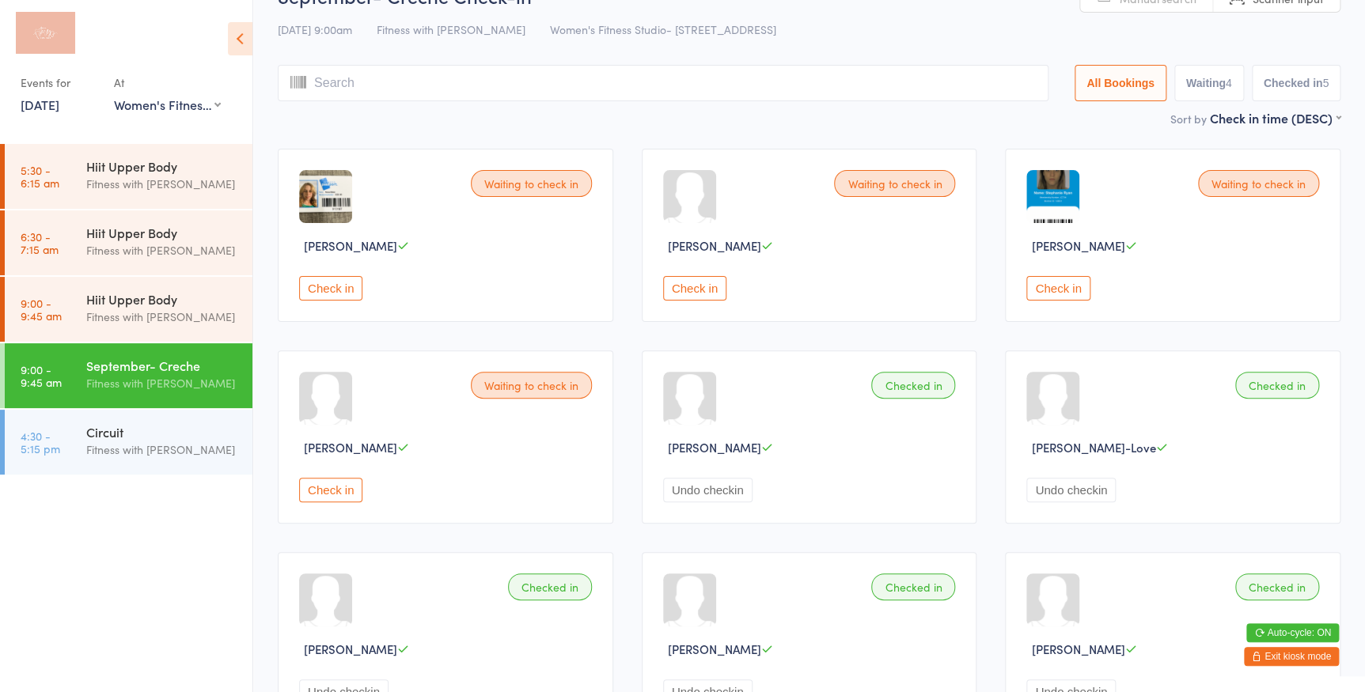
scroll to position [112, 0]
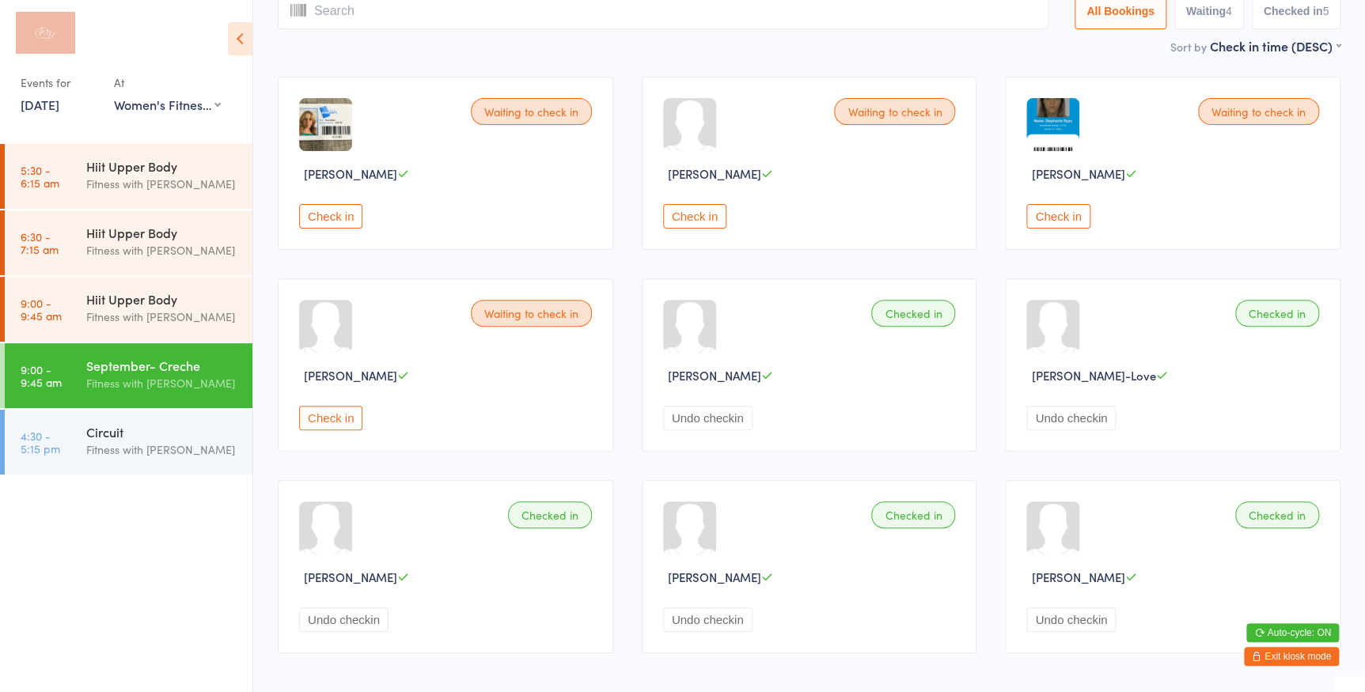
drag, startPoint x: 166, startPoint y: 320, endPoint x: 324, endPoint y: 286, distance: 161.2
click at [166, 320] on div "Fitness with [PERSON_NAME]" at bounding box center [162, 317] width 153 height 18
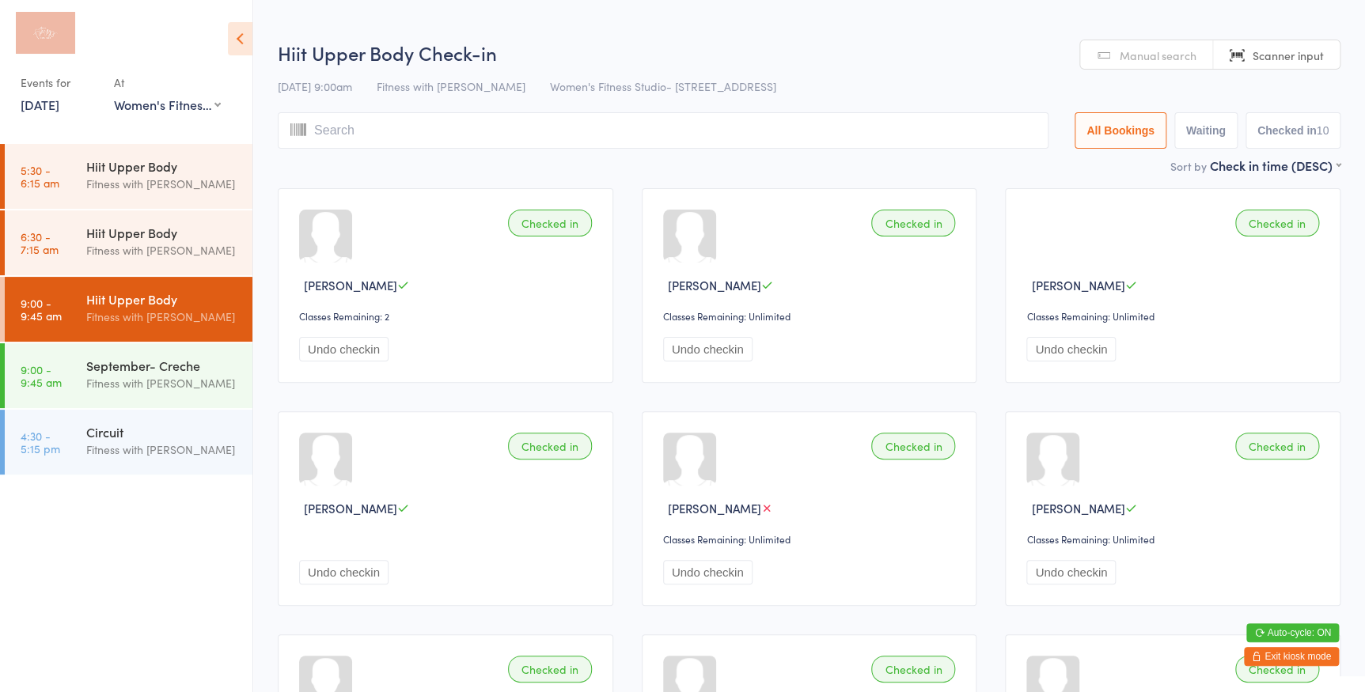
click at [751, 127] on input "search" at bounding box center [663, 130] width 771 height 36
click at [1156, 63] on link "Manual search" at bounding box center [1146, 55] width 133 height 30
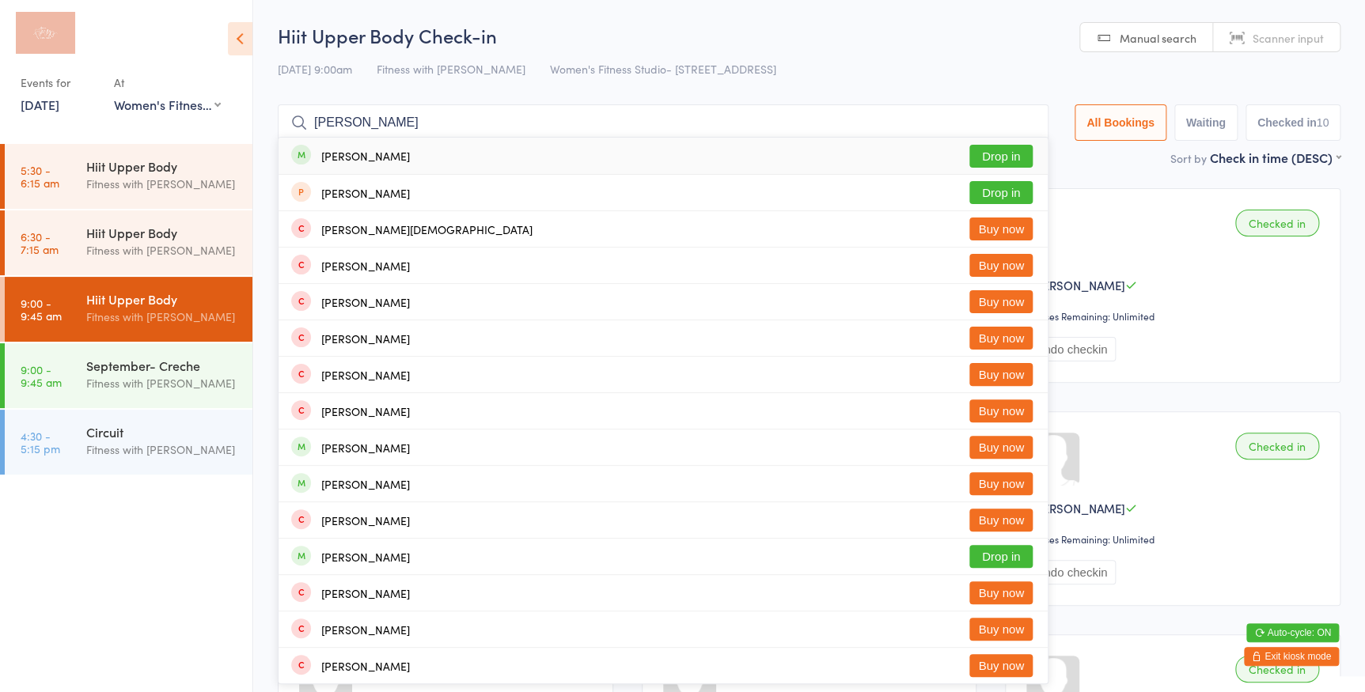
type input "[PERSON_NAME]"
click at [992, 150] on button "Drop in" at bounding box center [1000, 156] width 63 height 23
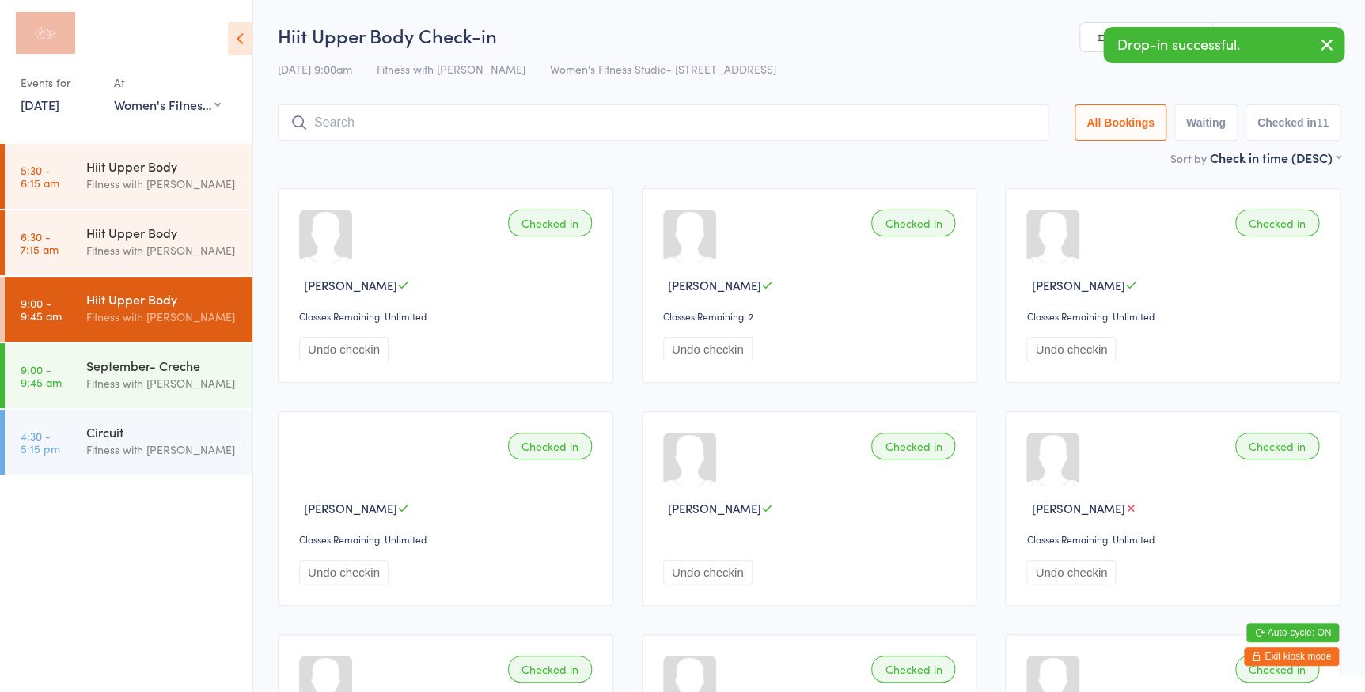
click at [1262, 23] on link "Scanner input" at bounding box center [1276, 38] width 127 height 30
type input "2579"
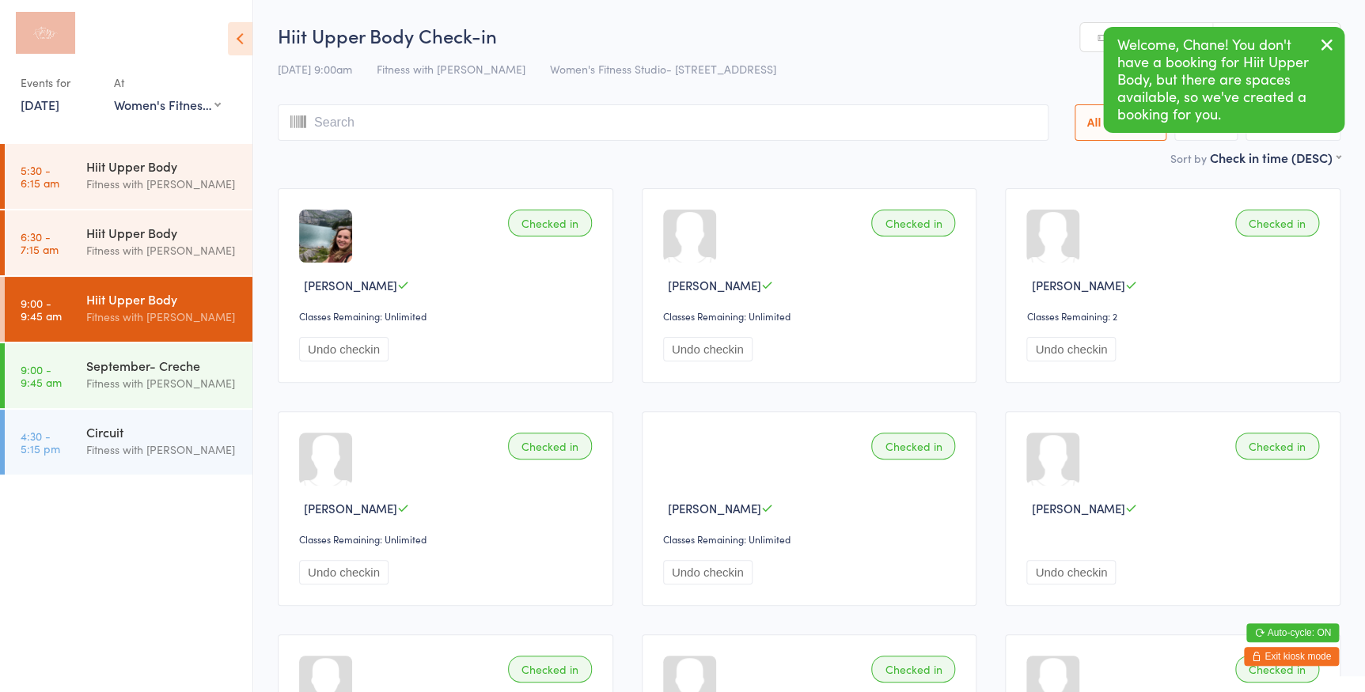
click at [1328, 44] on icon "button" at bounding box center [1326, 45] width 19 height 20
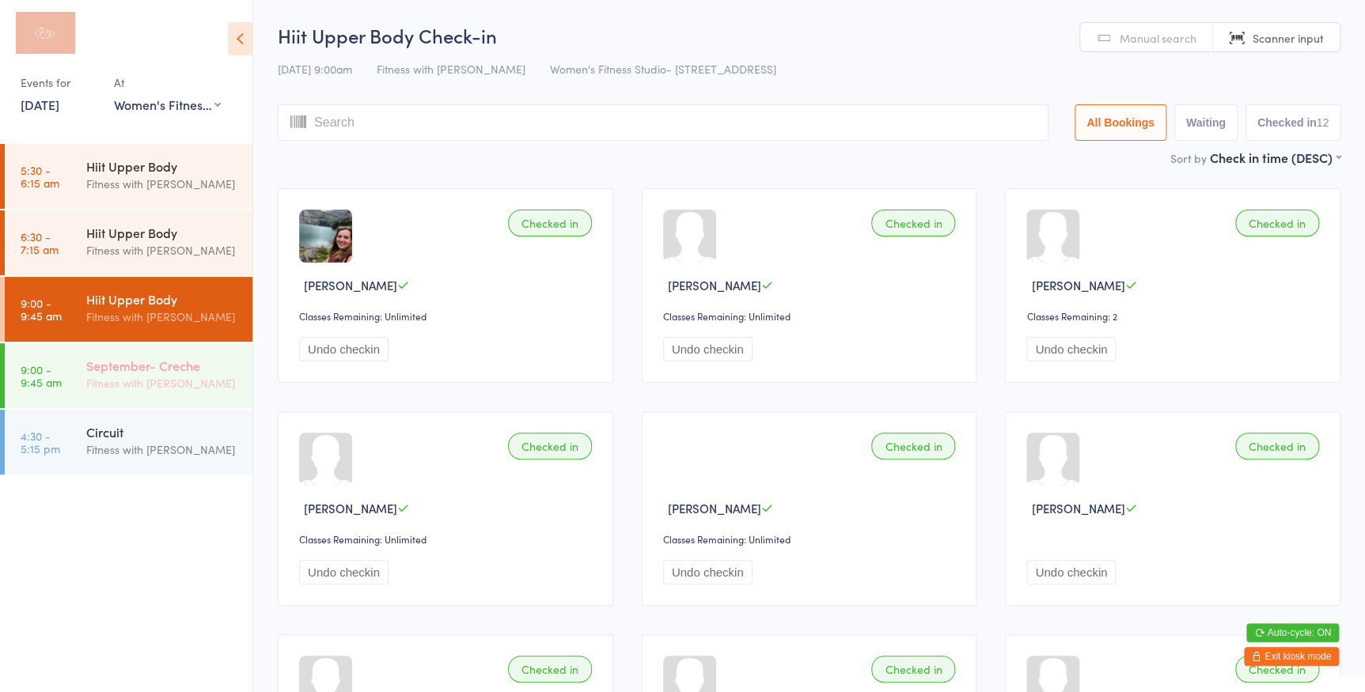
click at [150, 360] on div "September- Creche" at bounding box center [162, 365] width 153 height 17
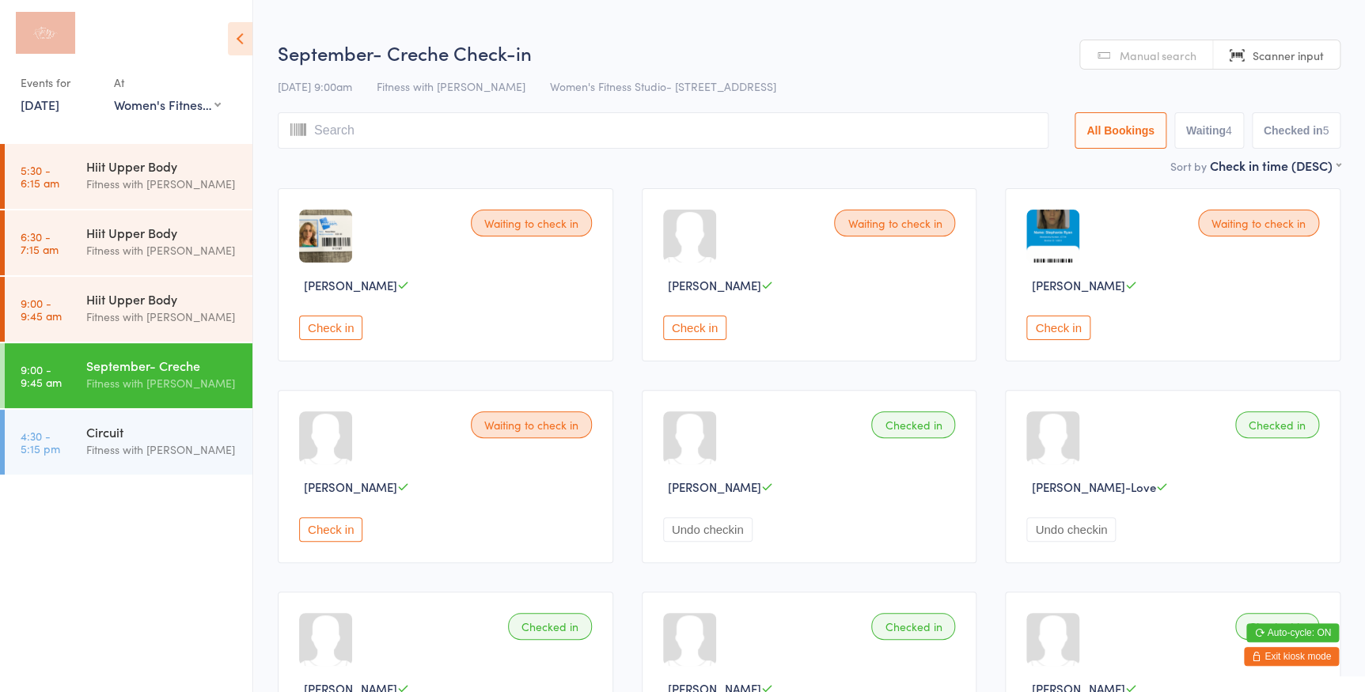
click at [1047, 324] on button "Check in" at bounding box center [1057, 328] width 63 height 25
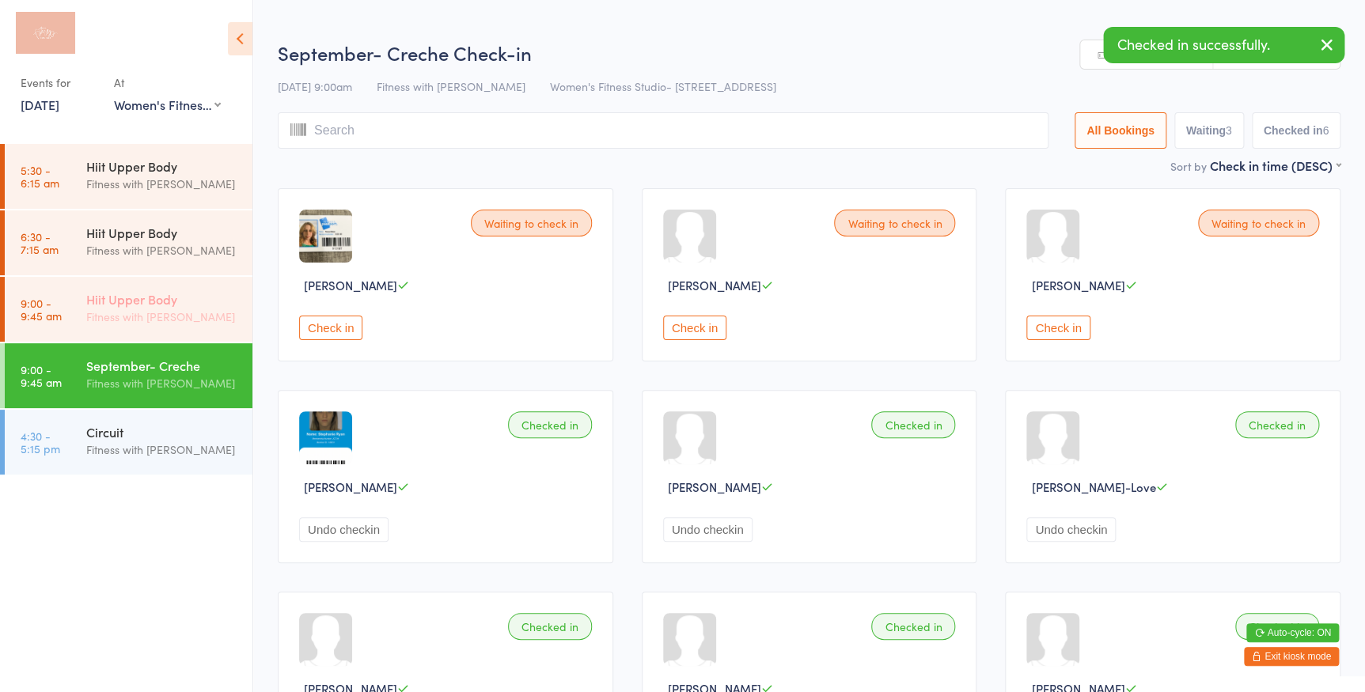
click at [112, 312] on div "Fitness with [PERSON_NAME]" at bounding box center [162, 317] width 153 height 18
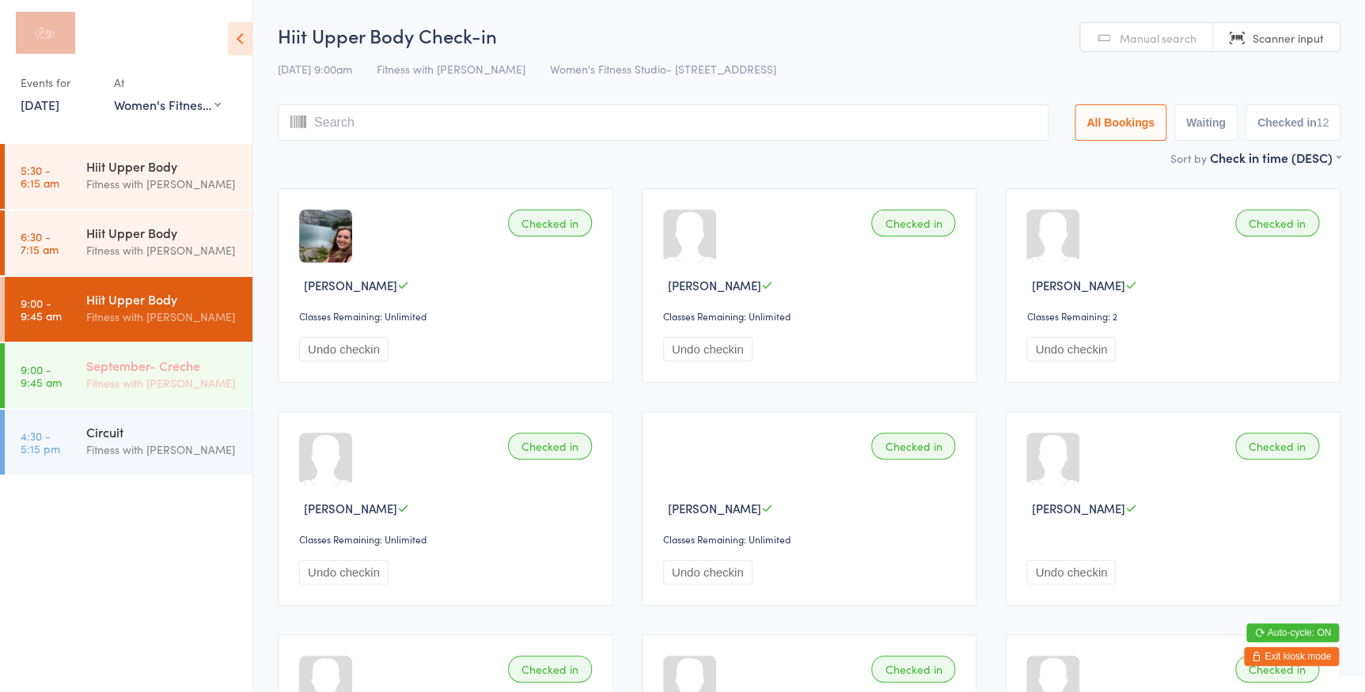
click at [175, 364] on div "September- Creche" at bounding box center [162, 365] width 153 height 17
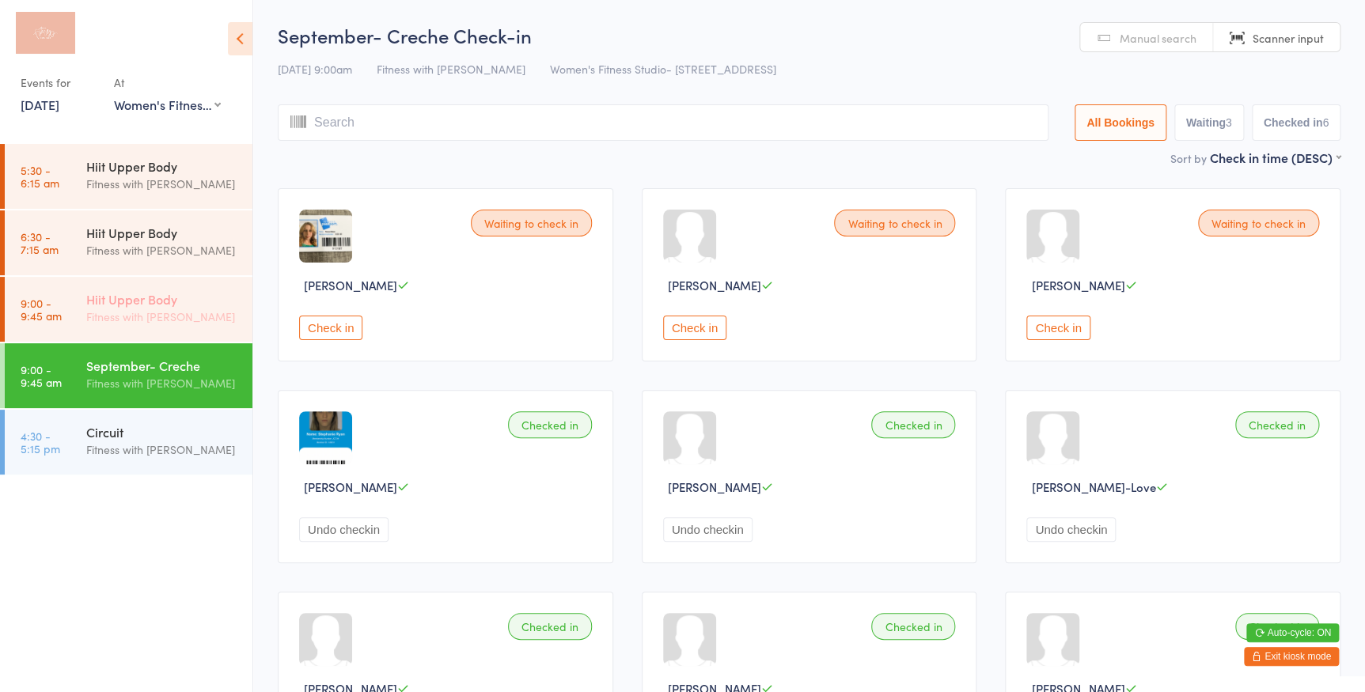
click at [116, 317] on div "Fitness with [PERSON_NAME]" at bounding box center [162, 317] width 153 height 18
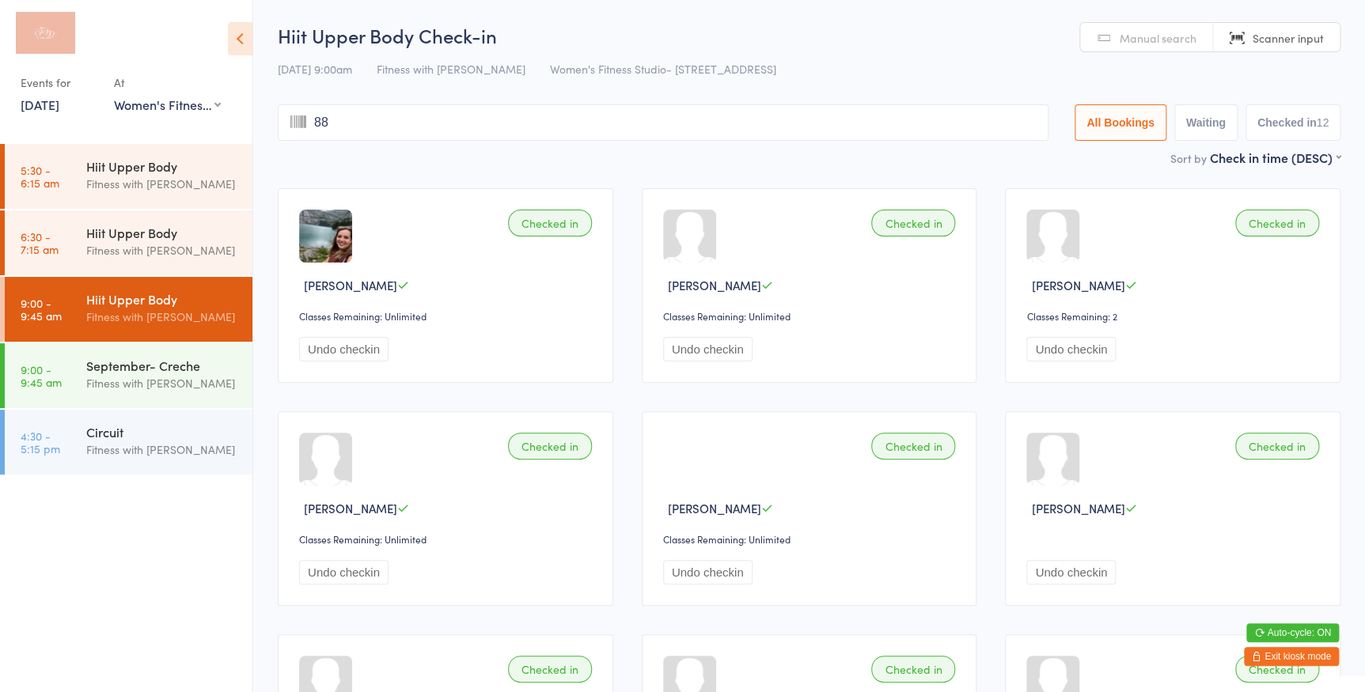
type input "888"
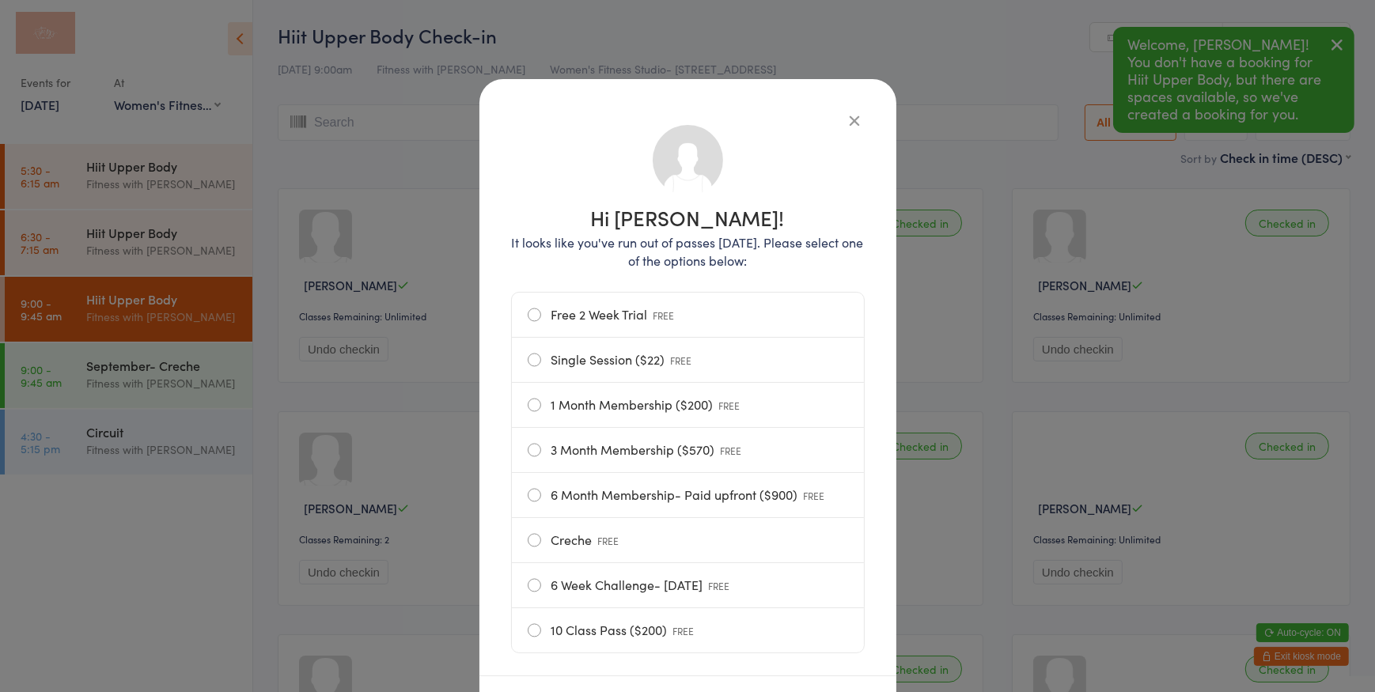
click at [848, 120] on icon "button" at bounding box center [855, 120] width 17 height 17
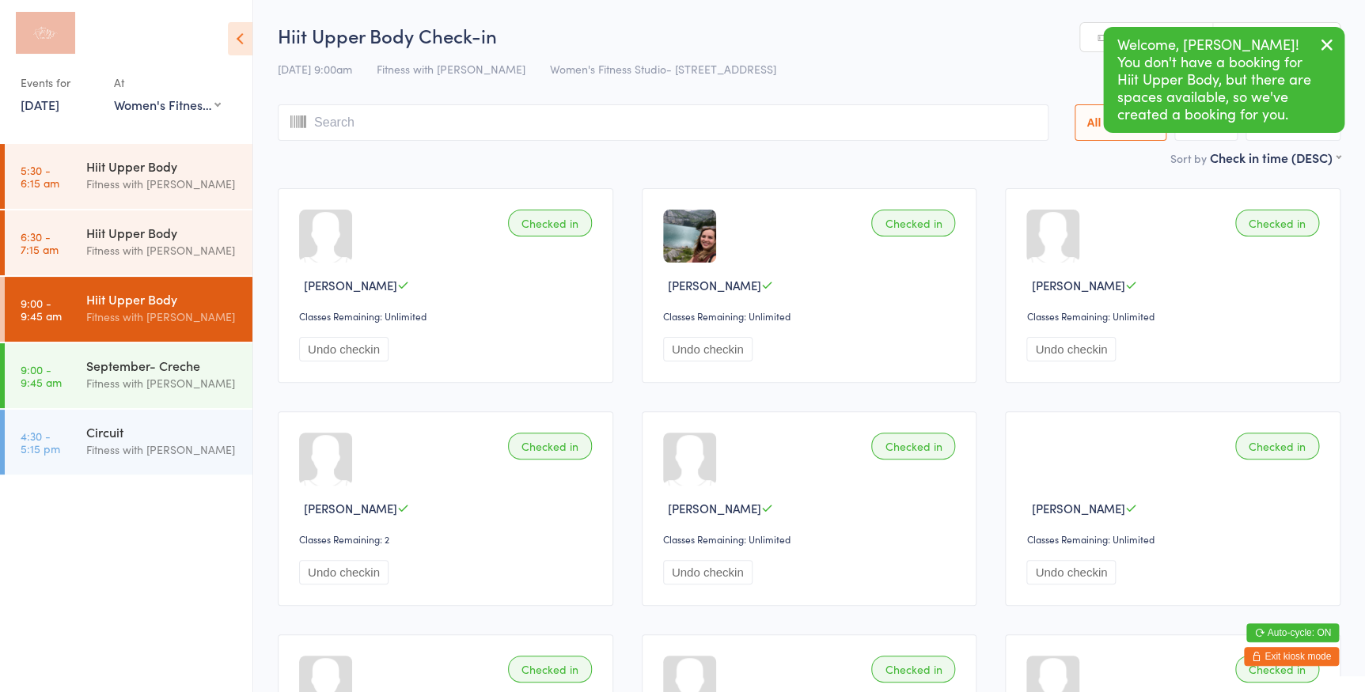
click at [1335, 44] on icon "button" at bounding box center [1326, 45] width 19 height 20
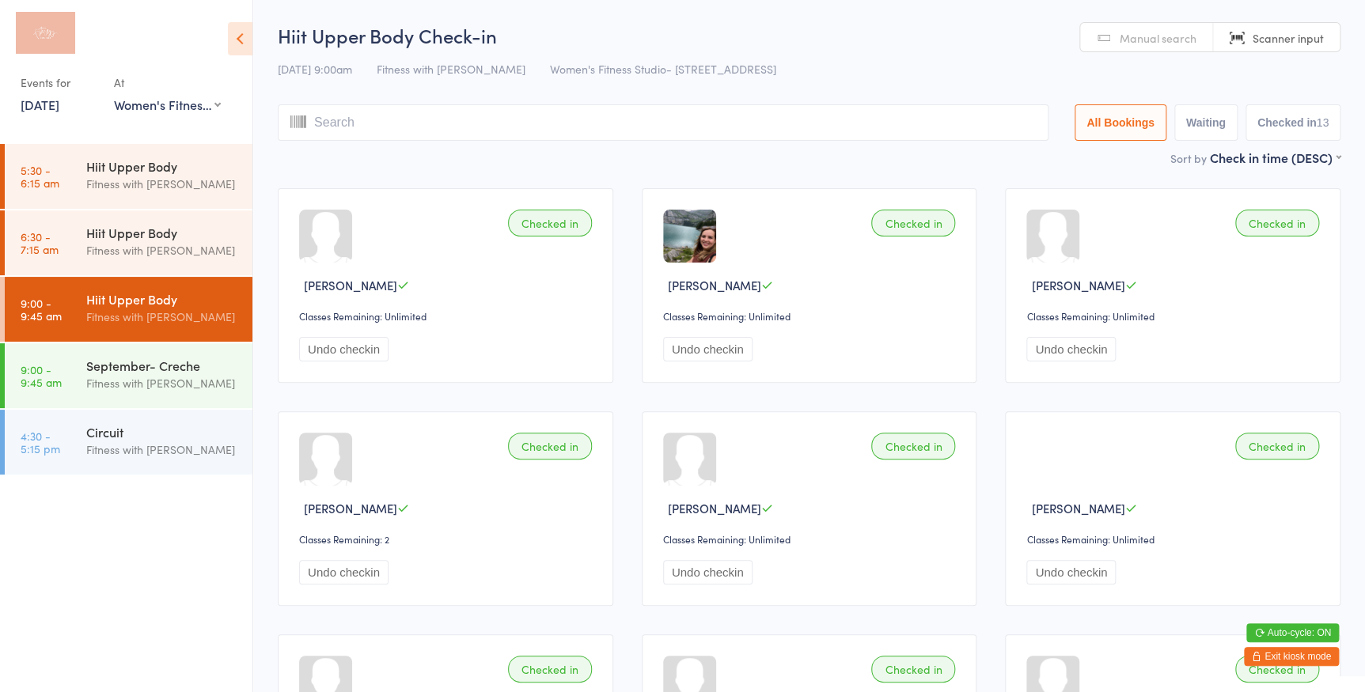
click at [1179, 38] on span "Manual search" at bounding box center [1157, 38] width 77 height 16
type input "888"
click at [973, 63] on div "[DATE] 9:00am Fitness with [PERSON_NAME] Women's Fitness Studio- [STREET_ADDRES…" at bounding box center [809, 69] width 1062 height 26
click at [1091, 40] on link "Manual search" at bounding box center [1146, 38] width 133 height 30
click at [178, 363] on div "September- Creche" at bounding box center [162, 365] width 153 height 17
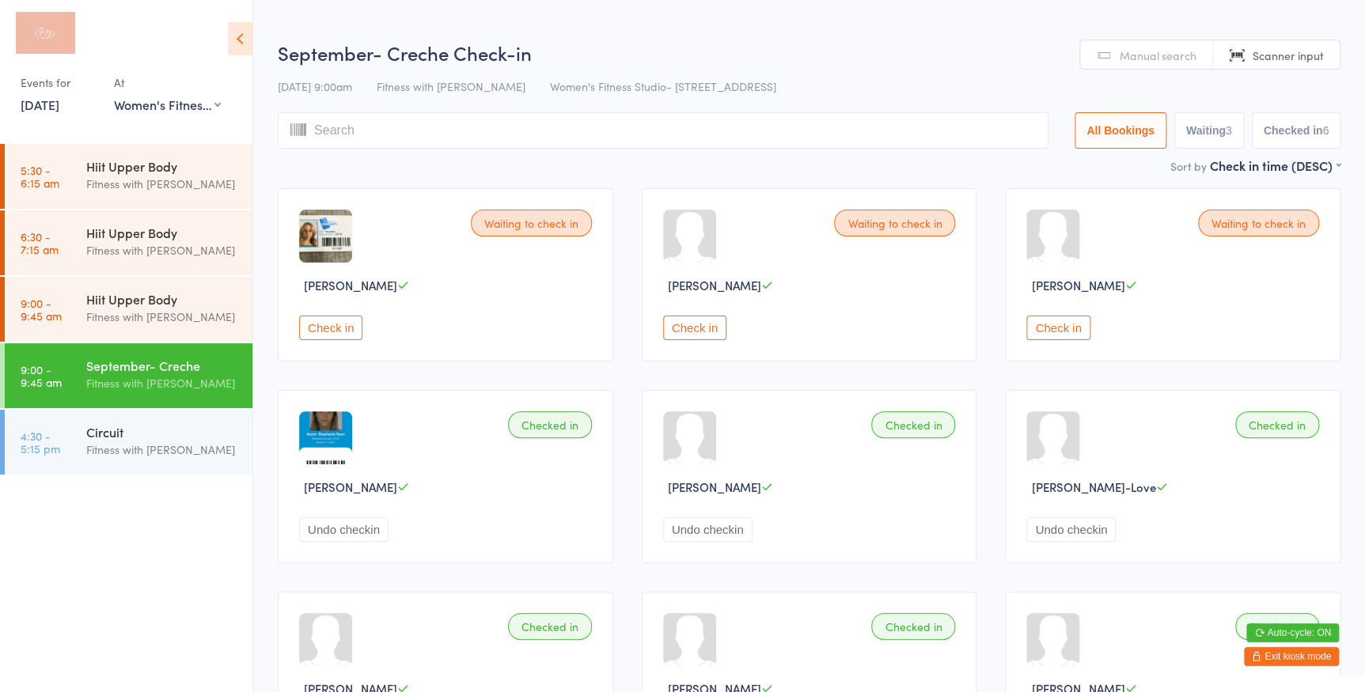
click at [1206, 133] on button "Waiting 3" at bounding box center [1209, 130] width 70 height 36
select select "0"
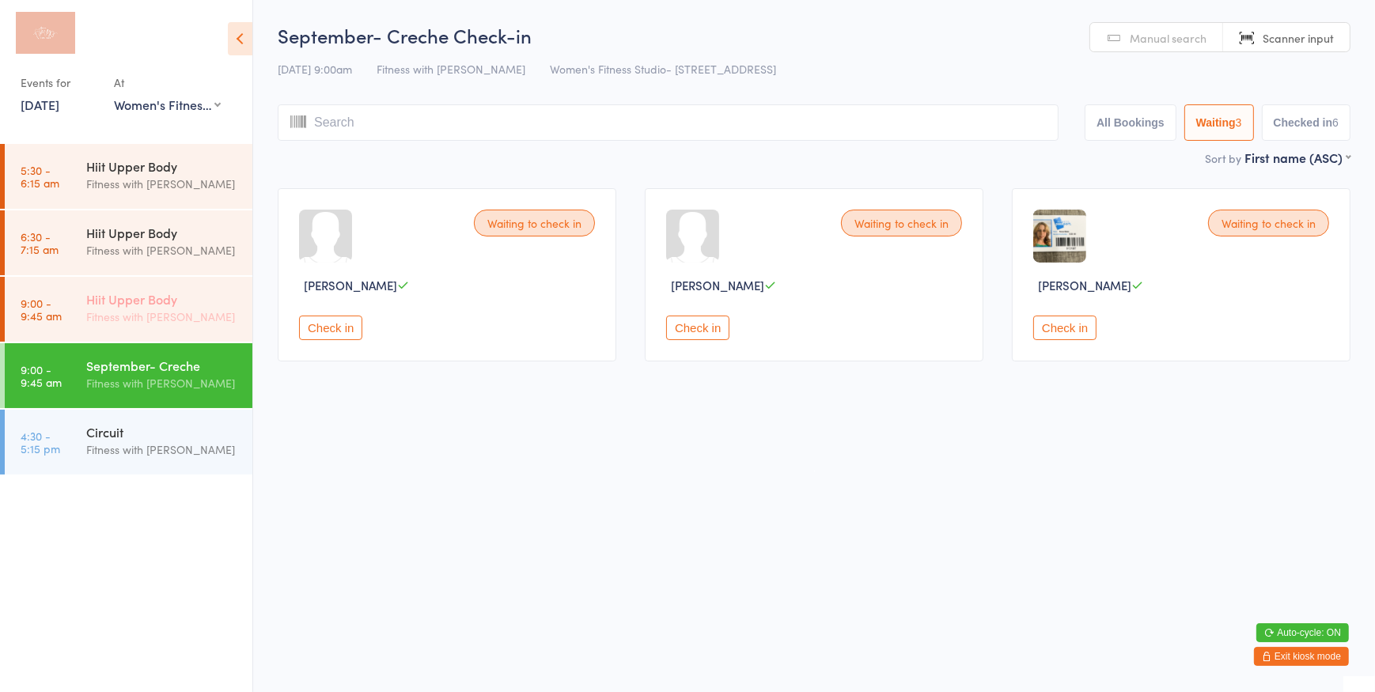
click at [180, 305] on div "Hiit Upper Body" at bounding box center [162, 298] width 153 height 17
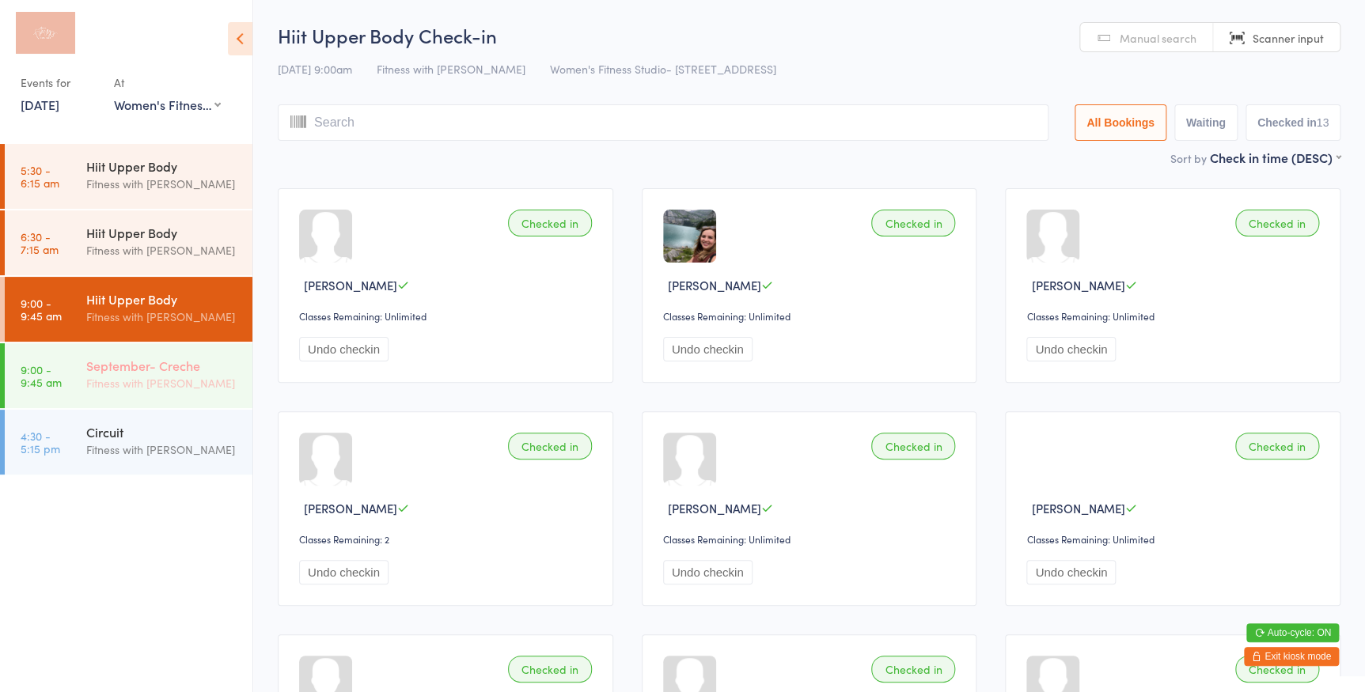
click at [216, 363] on div "September- Creche" at bounding box center [162, 365] width 153 height 17
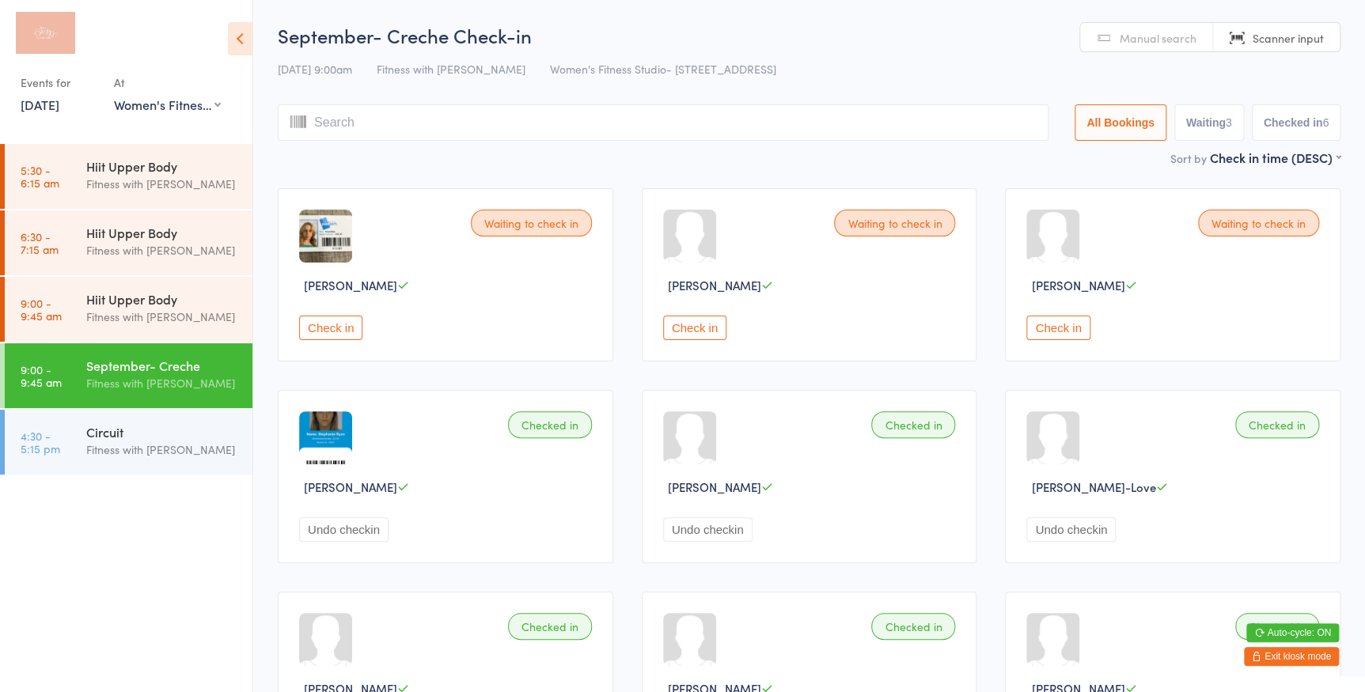
click at [358, 332] on button "Check in" at bounding box center [330, 328] width 63 height 25
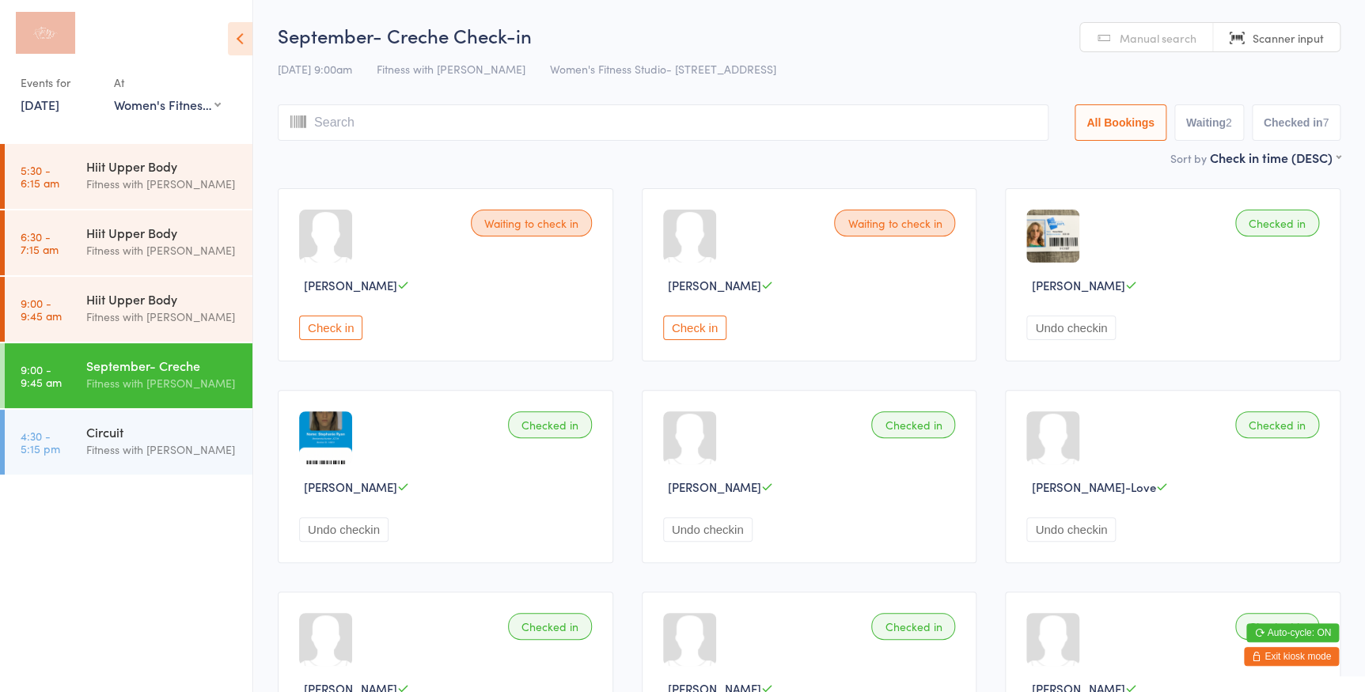
click at [1290, 36] on span "Scanner input" at bounding box center [1287, 38] width 71 height 16
click at [1282, 36] on span "Scanner input" at bounding box center [1287, 38] width 71 height 16
click at [347, 322] on button "Check in" at bounding box center [330, 328] width 63 height 25
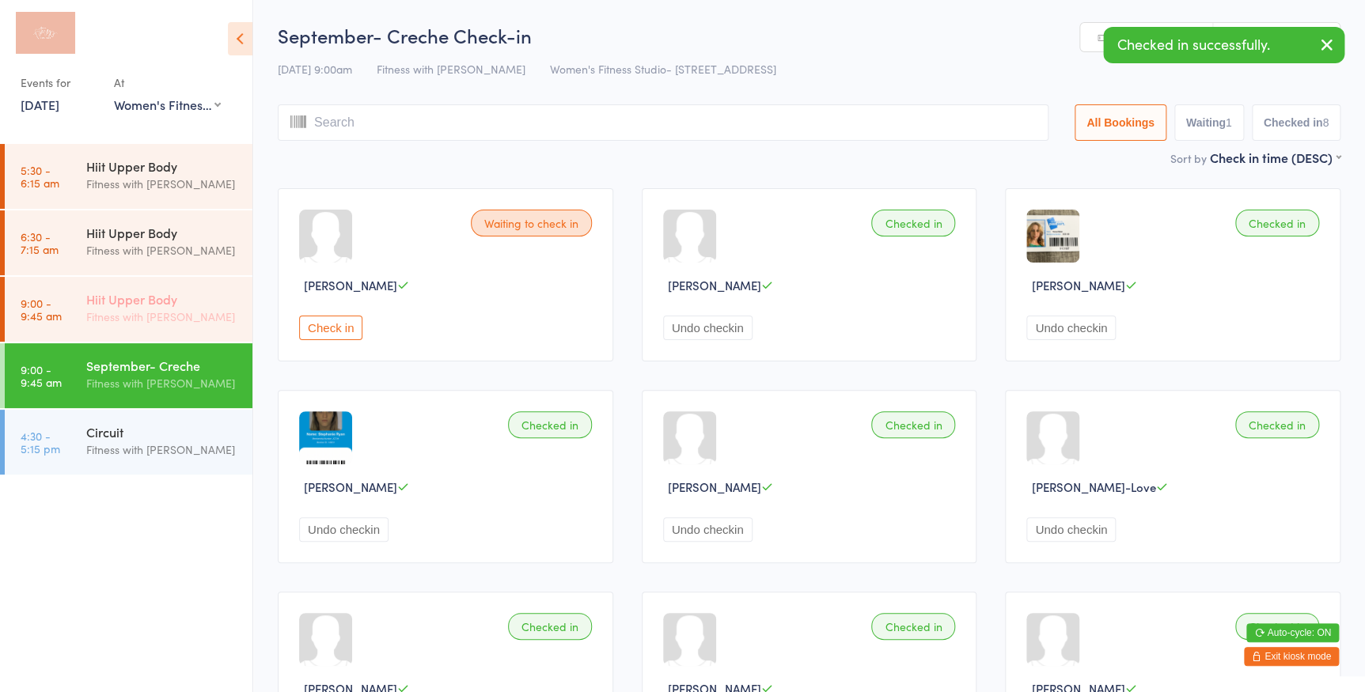
click at [134, 312] on div "Fitness with [PERSON_NAME]" at bounding box center [162, 317] width 153 height 18
